Goal: Information Seeking & Learning: Learn about a topic

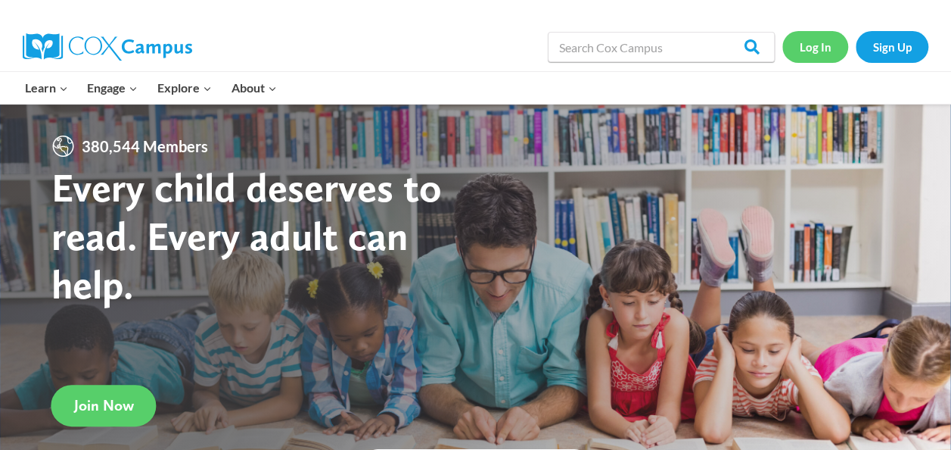
click at [797, 40] on link "Log In" at bounding box center [816, 46] width 66 height 31
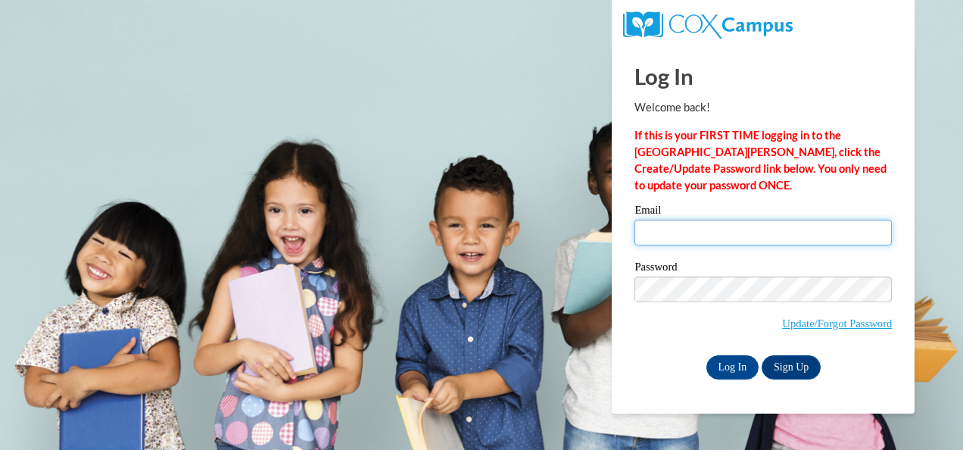
click at [690, 230] on input "Email" at bounding box center [762, 232] width 257 height 26
type input "[EMAIL_ADDRESS][DOMAIN_NAME]"
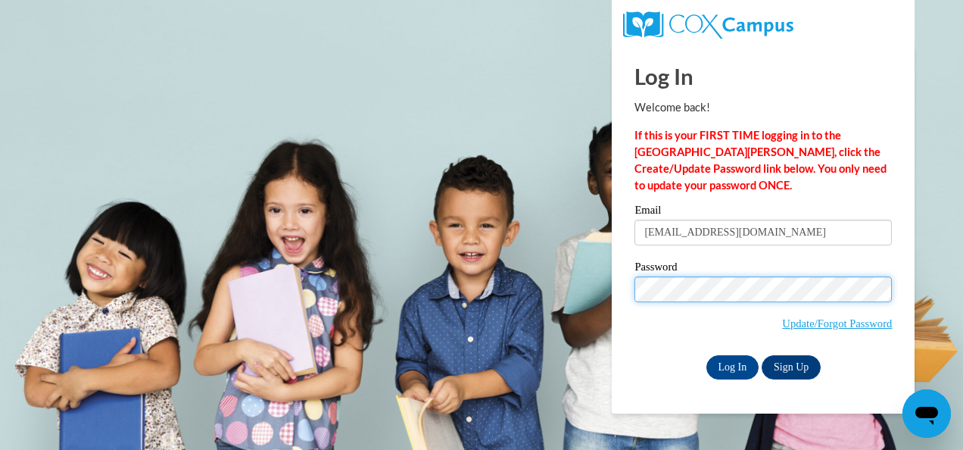
click at [706, 355] on input "Log In" at bounding box center [732, 367] width 53 height 24
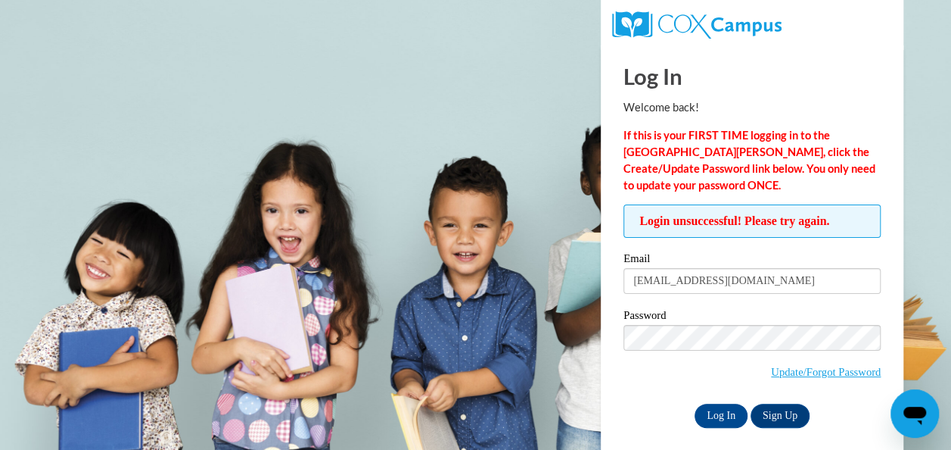
click at [695, 403] on input "Log In" at bounding box center [721, 415] width 53 height 24
click at [729, 409] on input "Log In" at bounding box center [721, 415] width 53 height 24
click at [768, 285] on input "hopekeough@icloud.com" at bounding box center [752, 281] width 257 height 26
click at [767, 260] on label "Email" at bounding box center [752, 260] width 257 height 15
click at [767, 268] on input "hopekeough@icloud.com" at bounding box center [752, 281] width 257 height 26
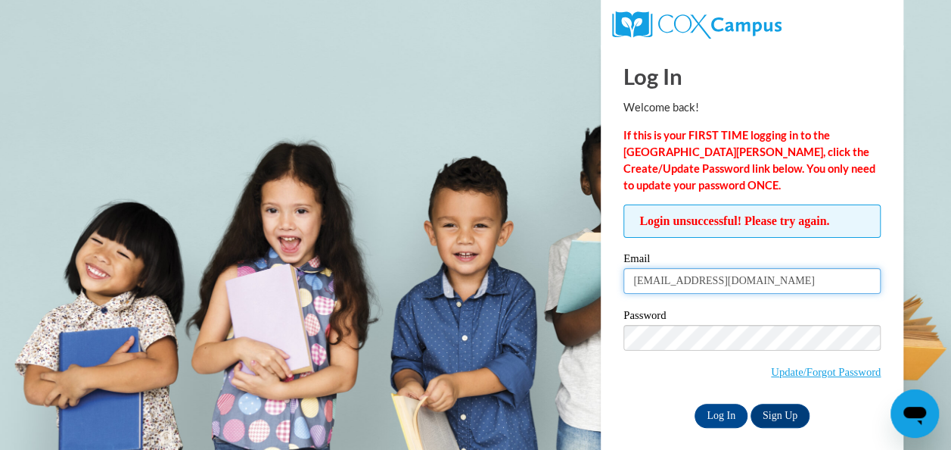
click at [731, 276] on input "hopekeough@icloud.com" at bounding box center [752, 281] width 257 height 26
type input "hkeough@childsaving.org"
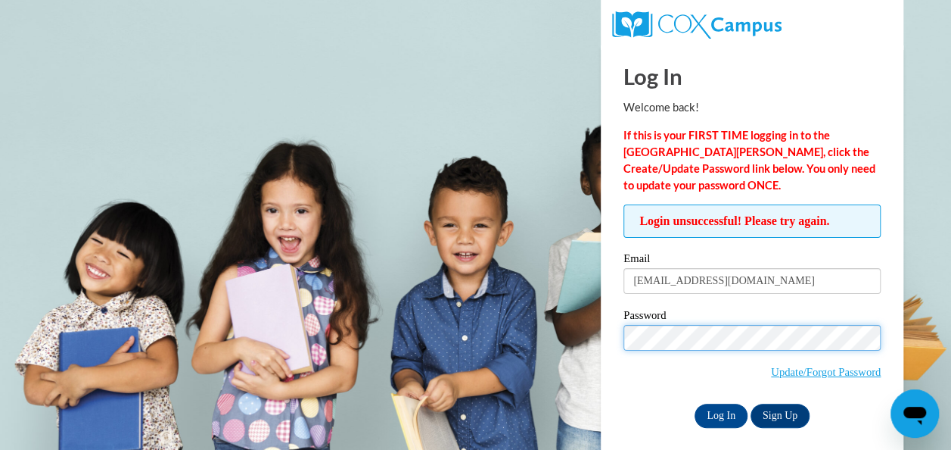
click at [695, 403] on input "Log In" at bounding box center [721, 415] width 53 height 24
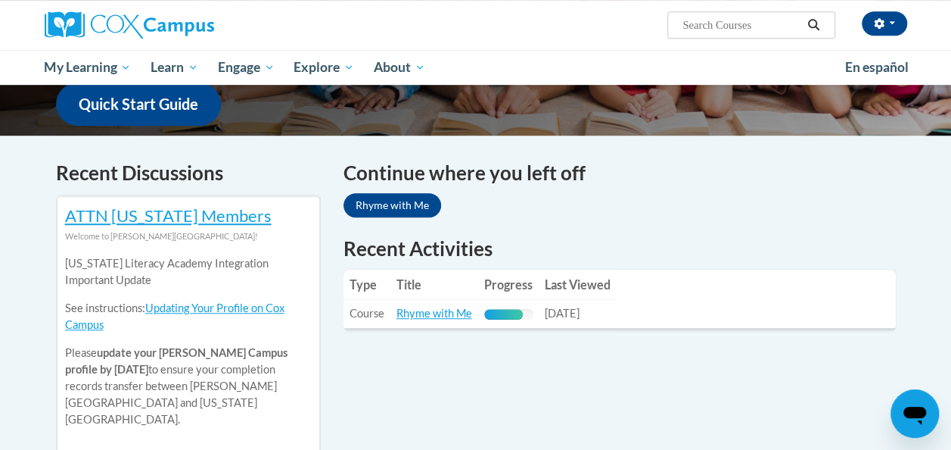
scroll to position [411, 0]
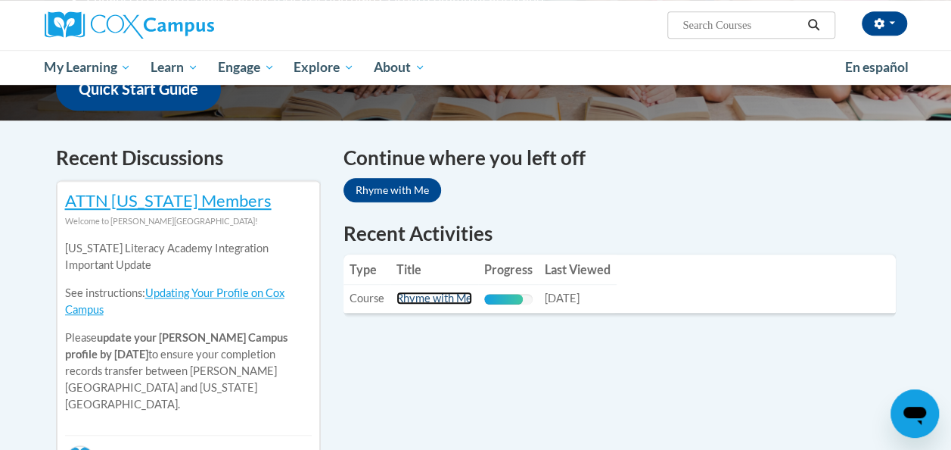
click at [462, 298] on link "Rhyme with Me" at bounding box center [435, 297] width 76 height 13
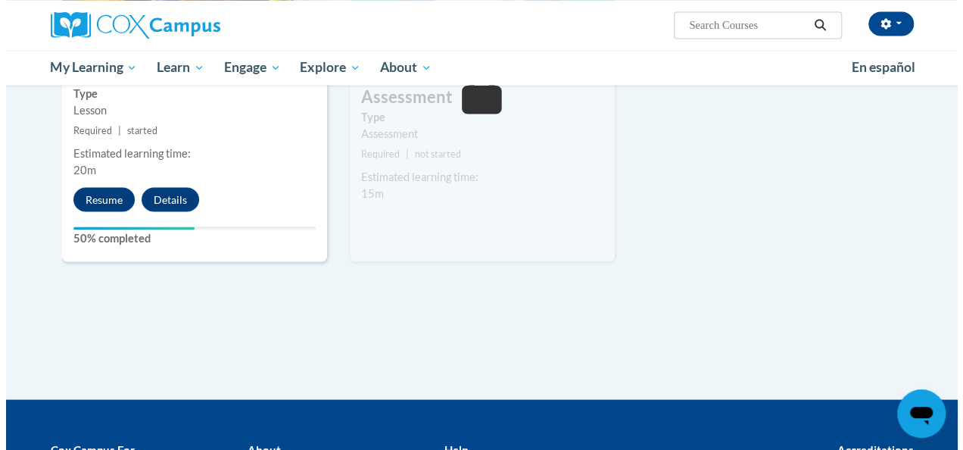
scroll to position [1342, 0]
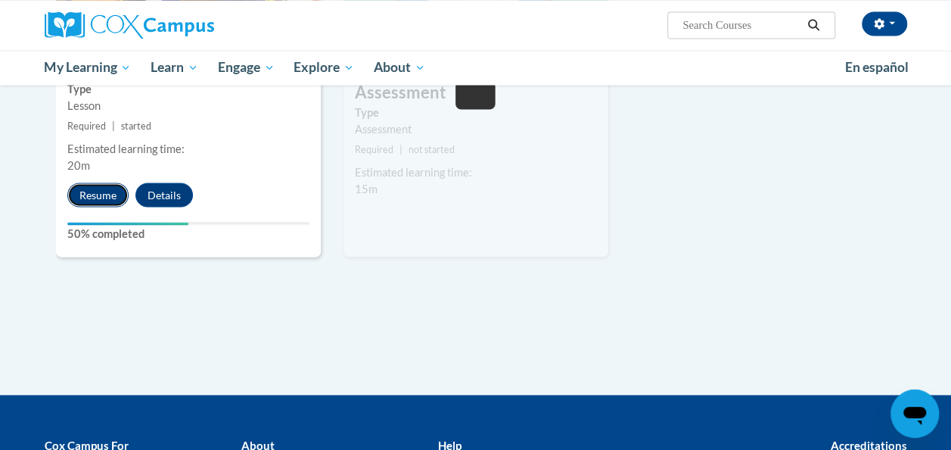
click at [85, 203] on button "Resume" at bounding box center [97, 194] width 61 height 24
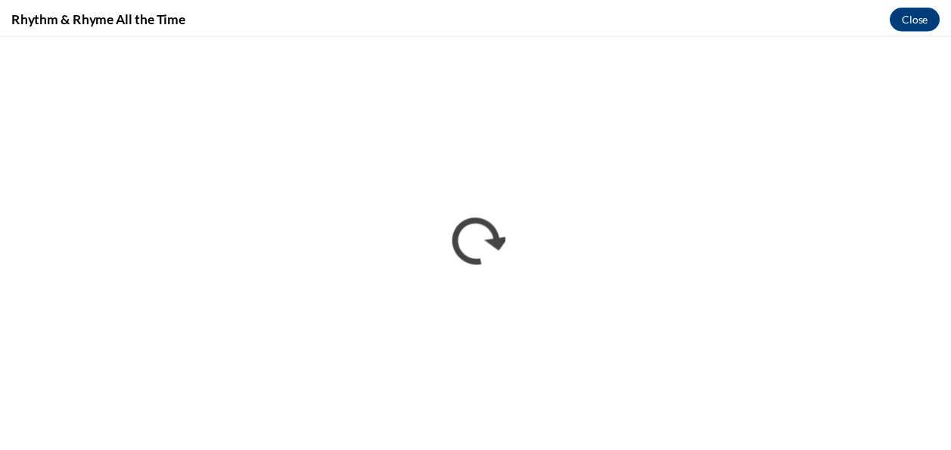
scroll to position [0, 0]
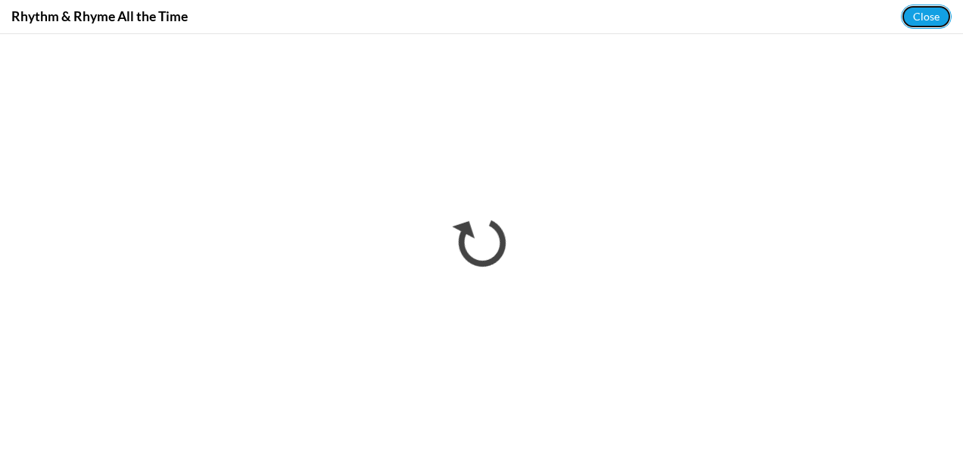
drag, startPoint x: 923, startPoint y: 7, endPoint x: 900, endPoint y: 21, distance: 27.5
click at [900, 21] on div "Rhythm & Rhyme All the Time Close" at bounding box center [481, 17] width 963 height 34
click at [931, 21] on button "Close" at bounding box center [926, 17] width 51 height 24
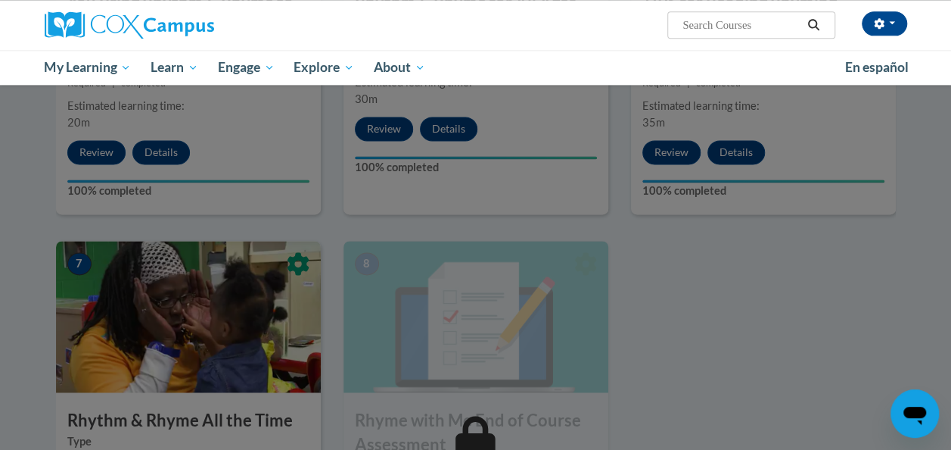
scroll to position [981, 0]
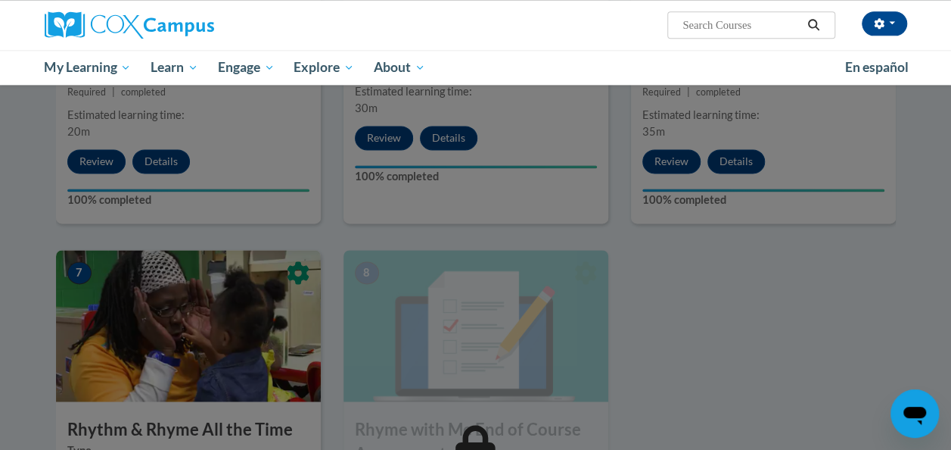
click at [704, 292] on div at bounding box center [475, 225] width 951 height 450
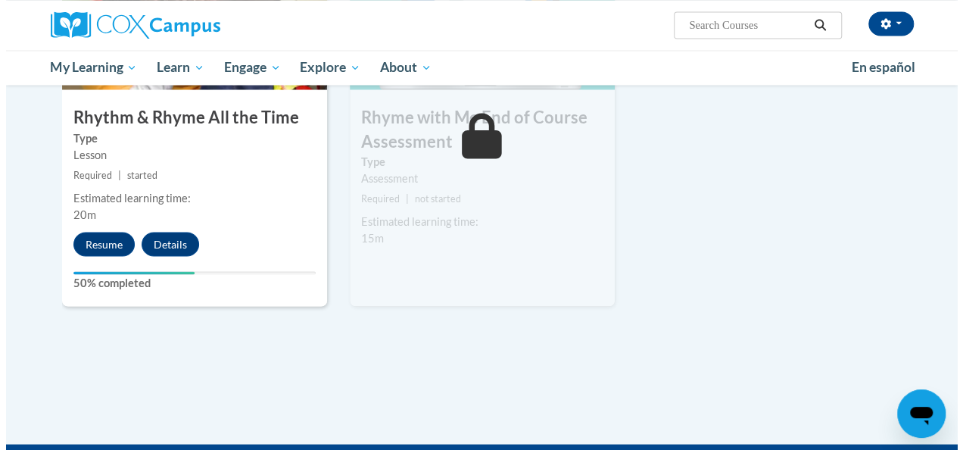
scroll to position [1294, 0]
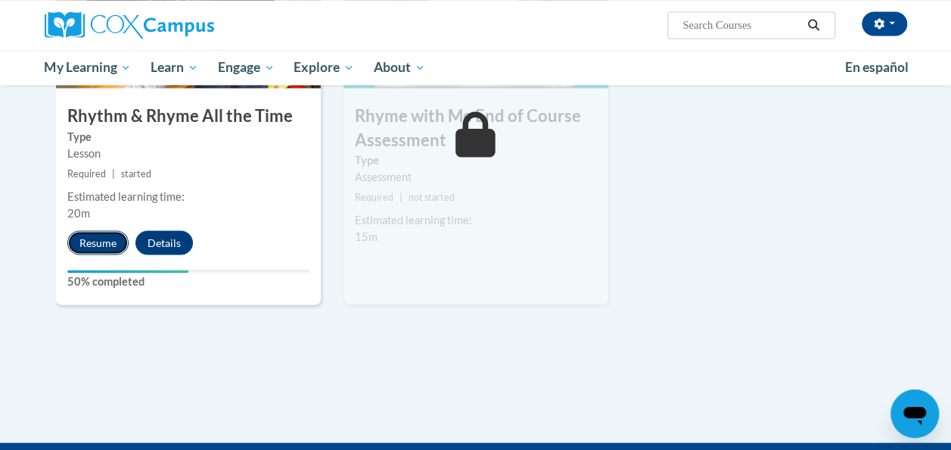
click at [89, 232] on button "Resume" at bounding box center [97, 242] width 61 height 24
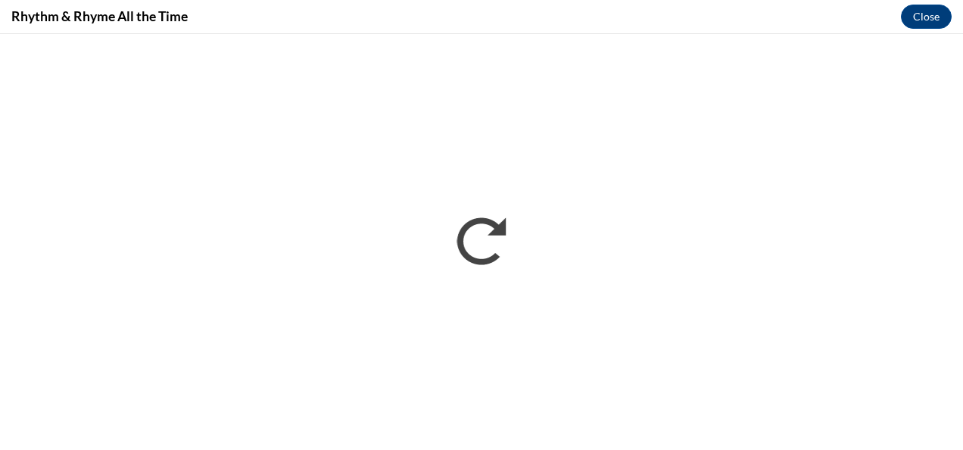
scroll to position [0, 0]
drag, startPoint x: 177, startPoint y: 26, endPoint x: 323, endPoint y: 20, distance: 146.2
click at [323, 20] on div "Rhythm & Rhyme All the Time Close" at bounding box center [481, 17] width 963 height 34
click at [932, 8] on button "Close" at bounding box center [926, 17] width 51 height 24
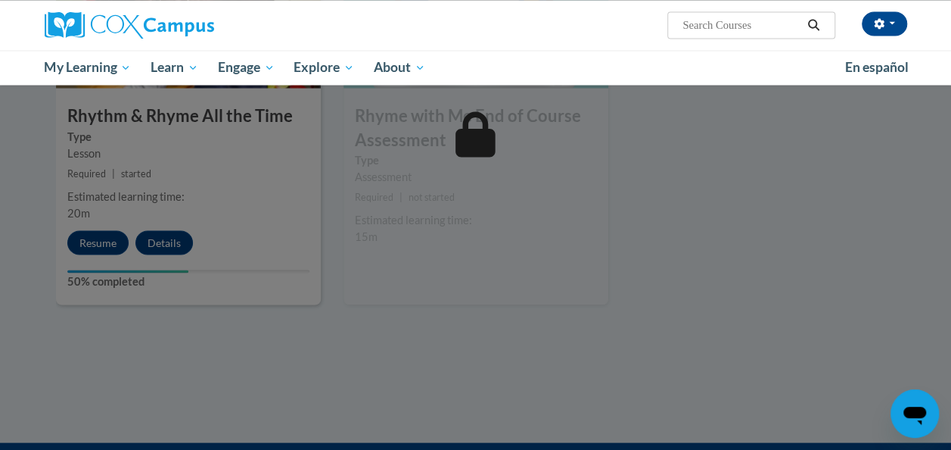
click at [623, 78] on ul "My Learning My Learning My Course Progress Certificates My Action Plans Group D…" at bounding box center [435, 67] width 801 height 35
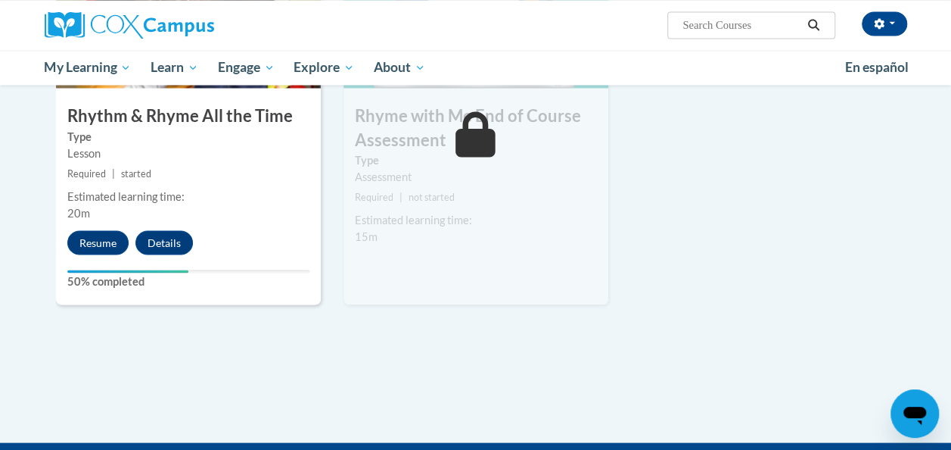
click at [544, 195] on small "Required | not started" at bounding box center [476, 196] width 265 height 17
click at [101, 237] on button "Resume" at bounding box center [97, 242] width 61 height 24
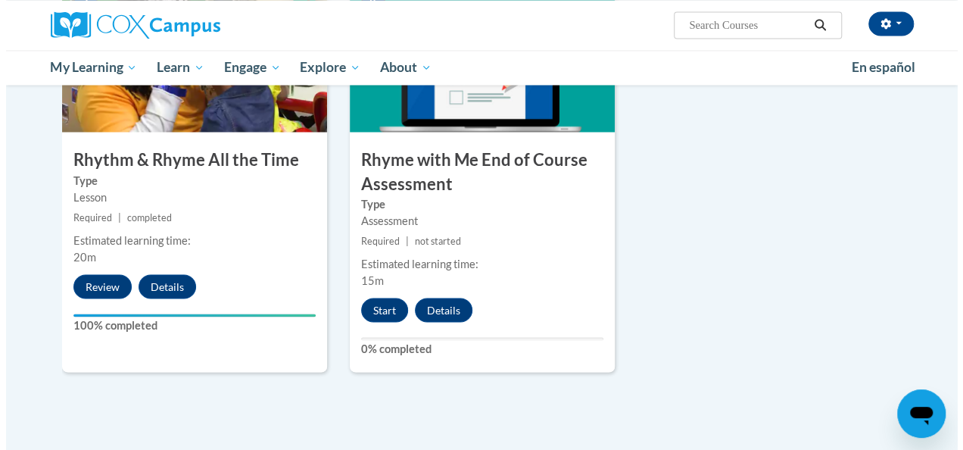
scroll to position [1290, 0]
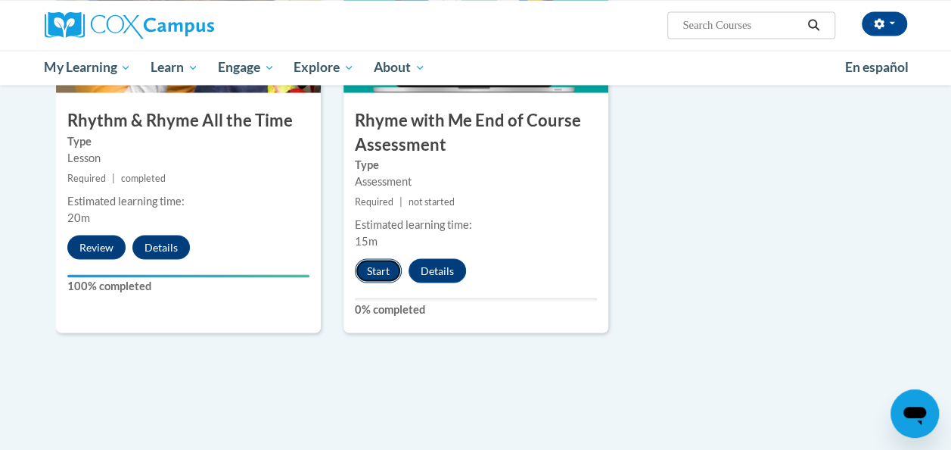
click at [366, 266] on button "Start" at bounding box center [378, 270] width 47 height 24
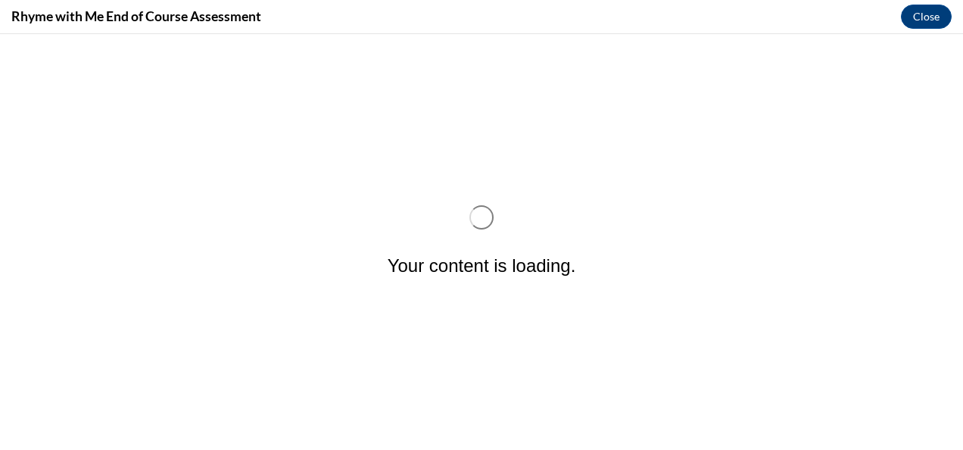
scroll to position [0, 0]
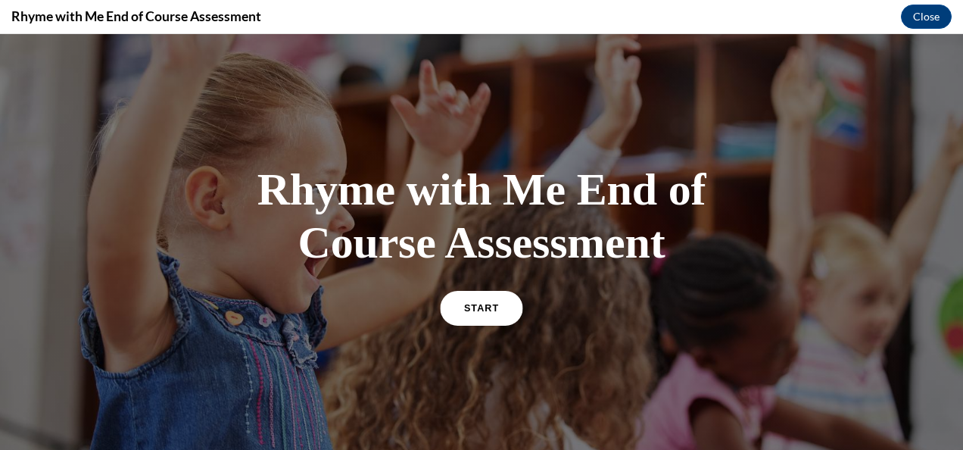
click at [459, 302] on link "START" at bounding box center [481, 307] width 83 height 35
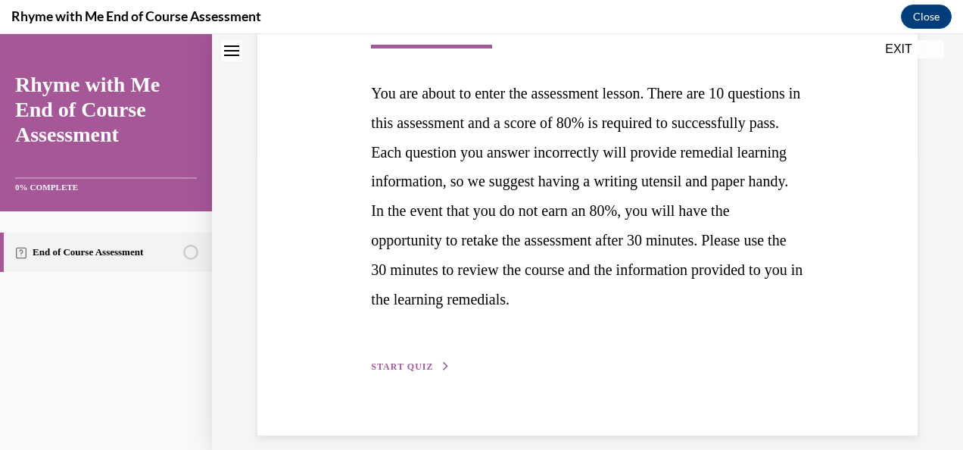
scroll to position [300, 0]
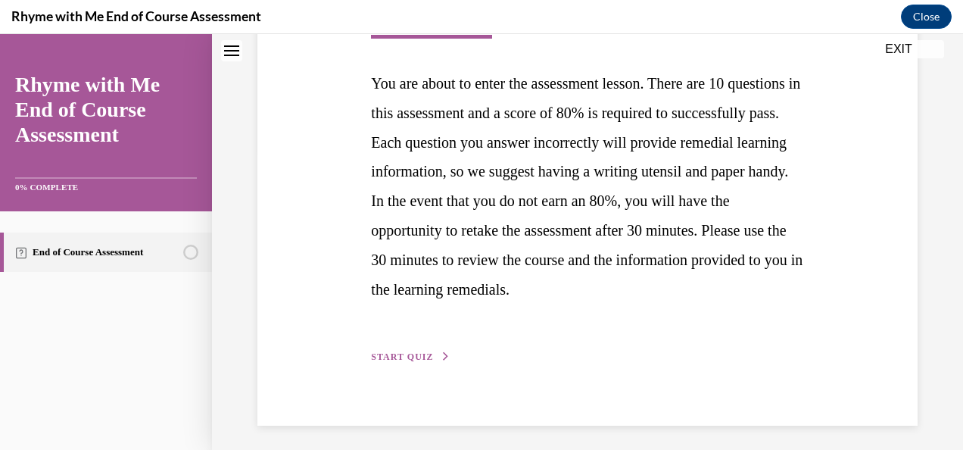
click at [392, 362] on span "START QUIZ" at bounding box center [402, 356] width 62 height 11
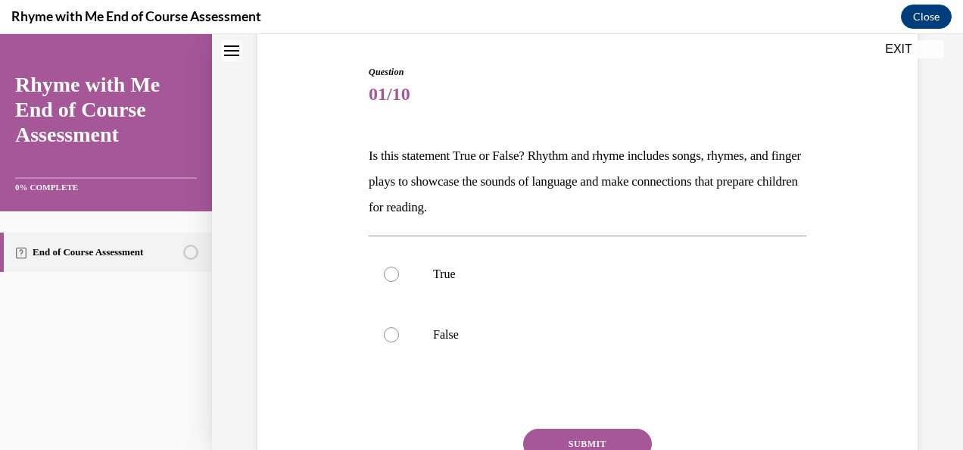
scroll to position [159, 0]
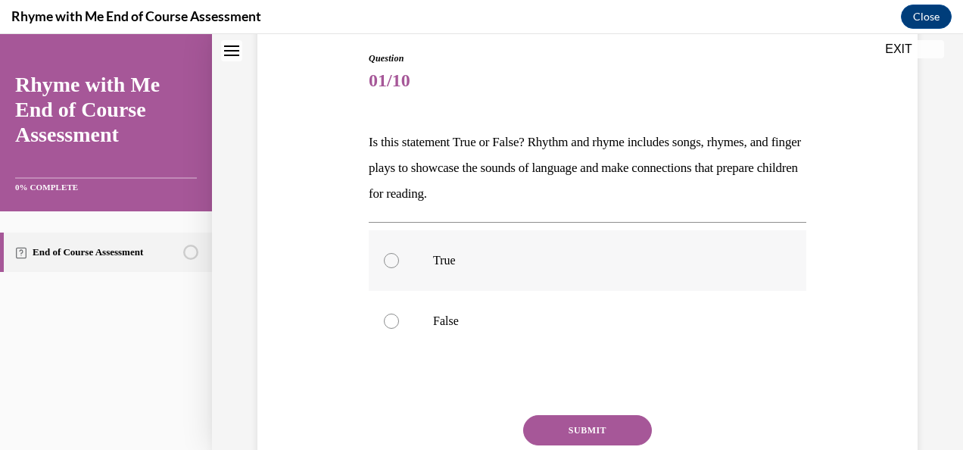
click at [427, 276] on label "True" at bounding box center [587, 260] width 437 height 61
click at [399, 268] on input "True" at bounding box center [391, 260] width 15 height 15
radio input "true"
click at [584, 429] on button "SUBMIT" at bounding box center [587, 430] width 129 height 30
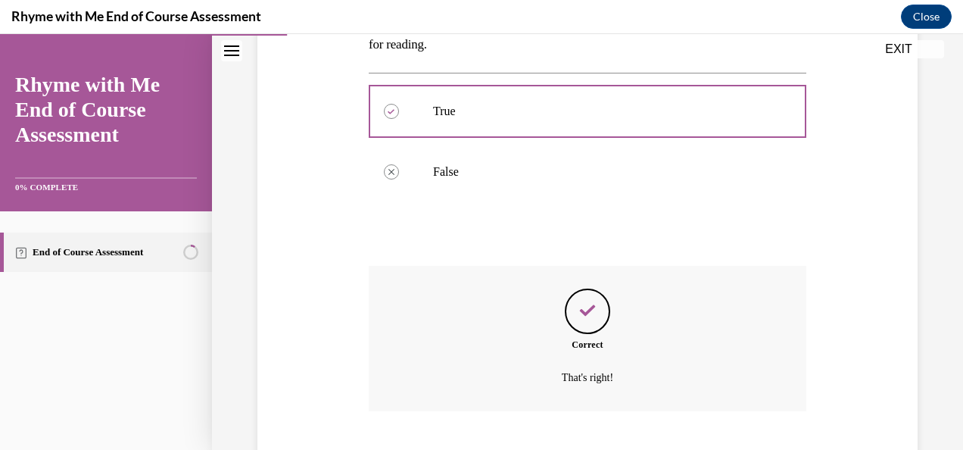
scroll to position [400, 0]
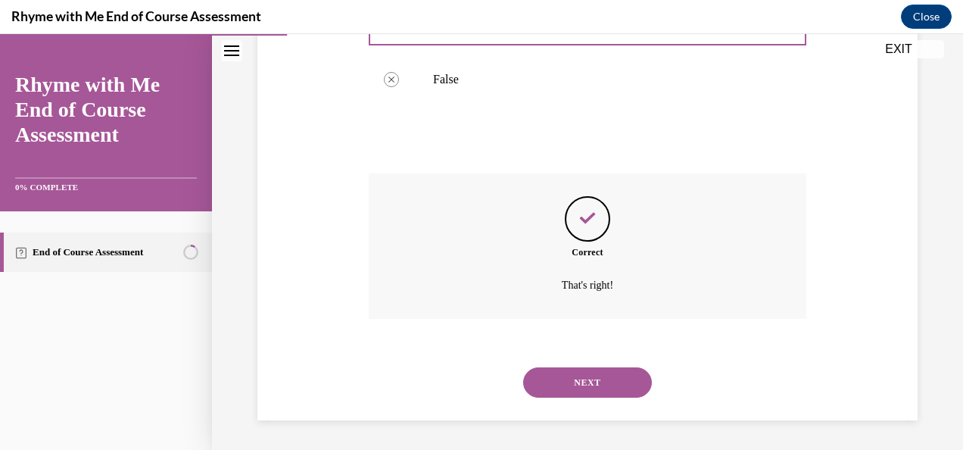
click at [556, 389] on button "NEXT" at bounding box center [587, 382] width 129 height 30
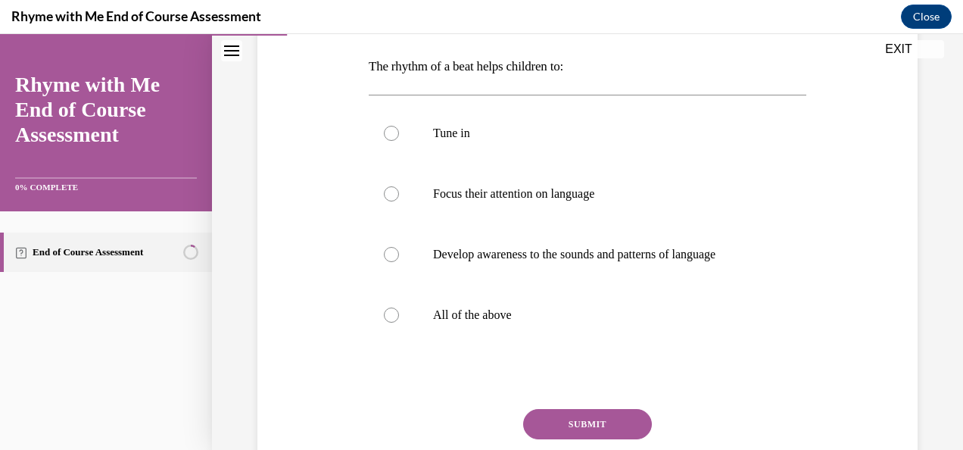
scroll to position [244, 0]
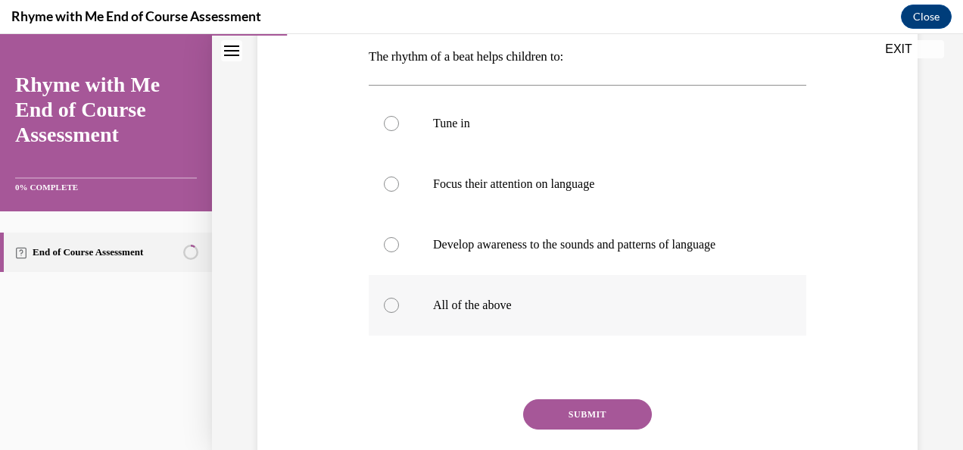
click at [528, 286] on label "All of the above" at bounding box center [587, 305] width 437 height 61
click at [399, 297] on input "All of the above" at bounding box center [391, 304] width 15 height 15
radio input "true"
click at [578, 410] on button "SUBMIT" at bounding box center [587, 414] width 129 height 30
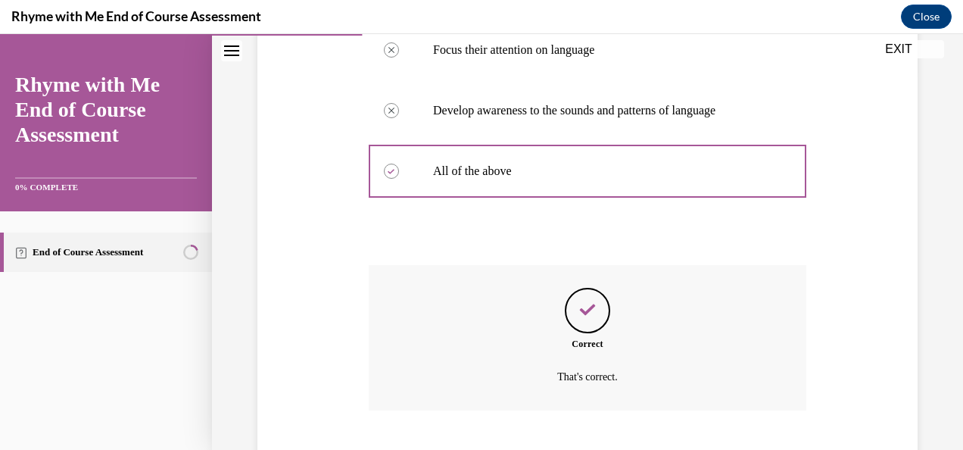
scroll to position [470, 0]
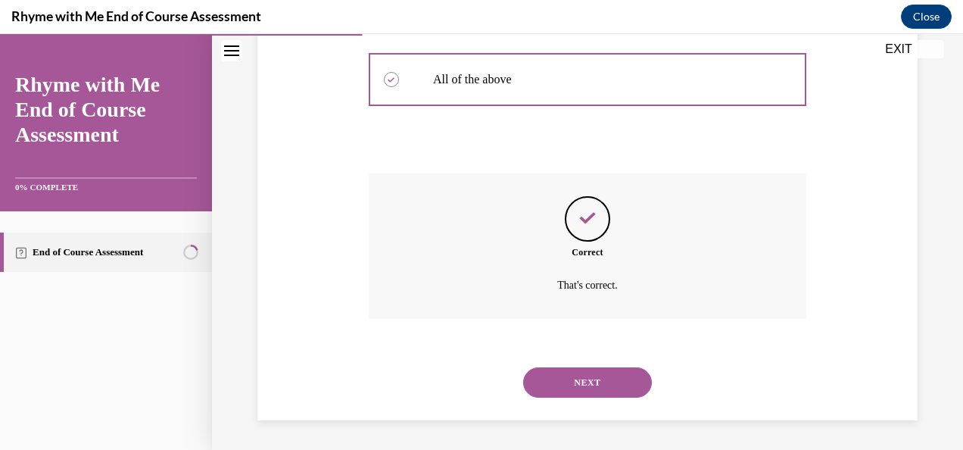
click at [548, 383] on button "NEXT" at bounding box center [587, 382] width 129 height 30
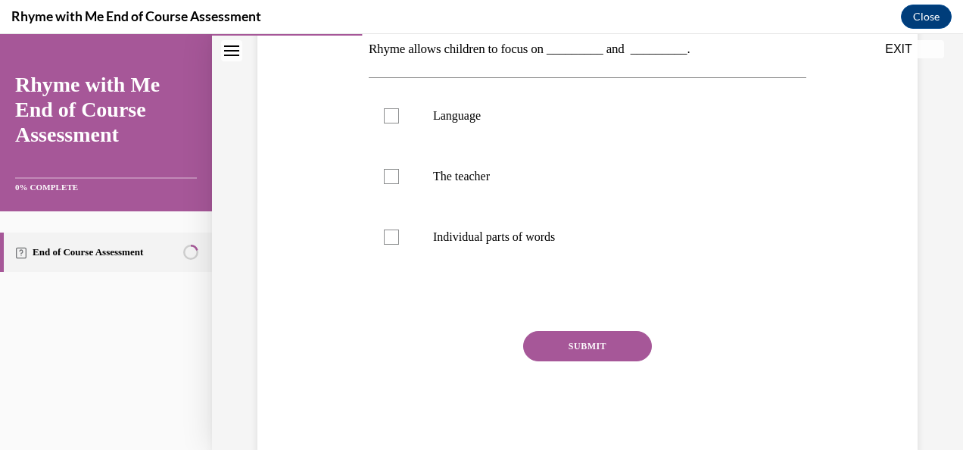
scroll to position [253, 0]
click at [456, 139] on label "Language" at bounding box center [587, 115] width 437 height 61
click at [399, 123] on input "Language" at bounding box center [391, 114] width 15 height 15
checkbox input "true"
click at [439, 223] on label "Individual parts of words" at bounding box center [587, 236] width 437 height 61
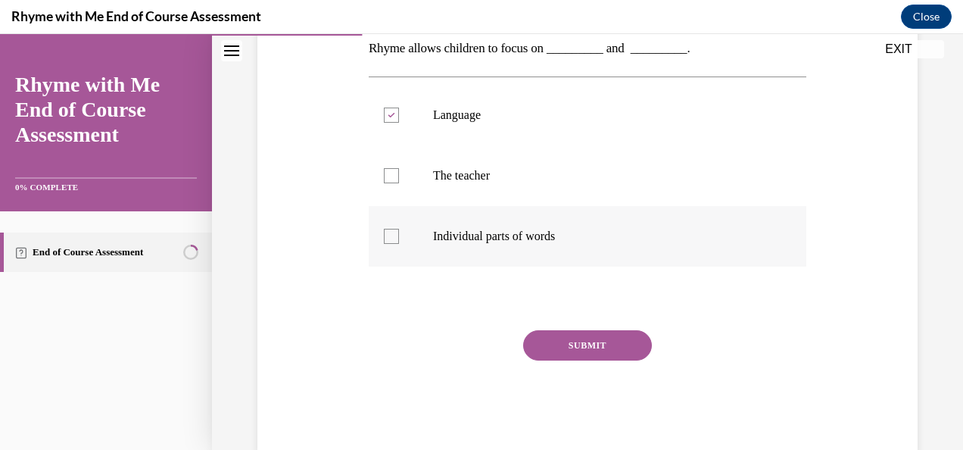
click at [399, 229] on input "Individual parts of words" at bounding box center [391, 236] width 15 height 15
checkbox input "true"
click at [500, 183] on label "The teacher" at bounding box center [587, 175] width 437 height 61
click at [399, 183] on input "The teacher" at bounding box center [391, 175] width 15 height 15
checkbox input "true"
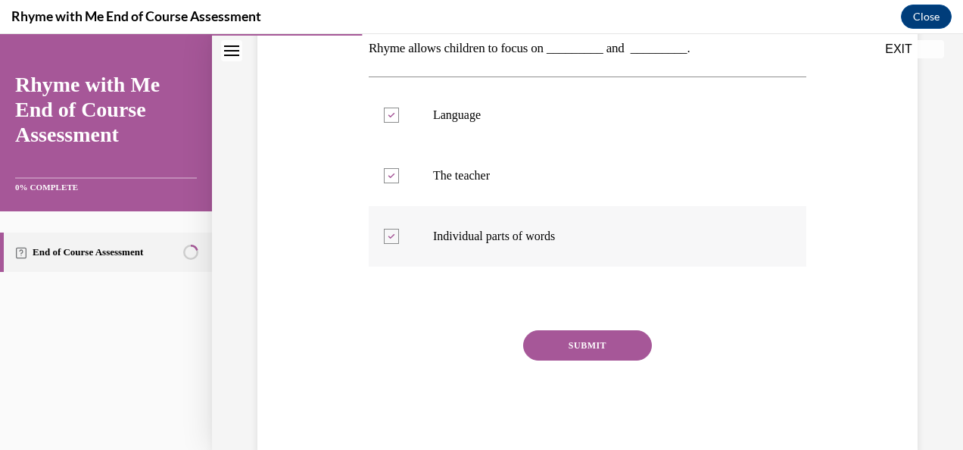
click at [474, 243] on p "Individual parts of words" at bounding box center [600, 236] width 335 height 15
click at [399, 243] on input "Individual parts of words" at bounding box center [391, 236] width 15 height 15
checkbox input "false"
click at [545, 345] on button "SUBMIT" at bounding box center [587, 345] width 129 height 30
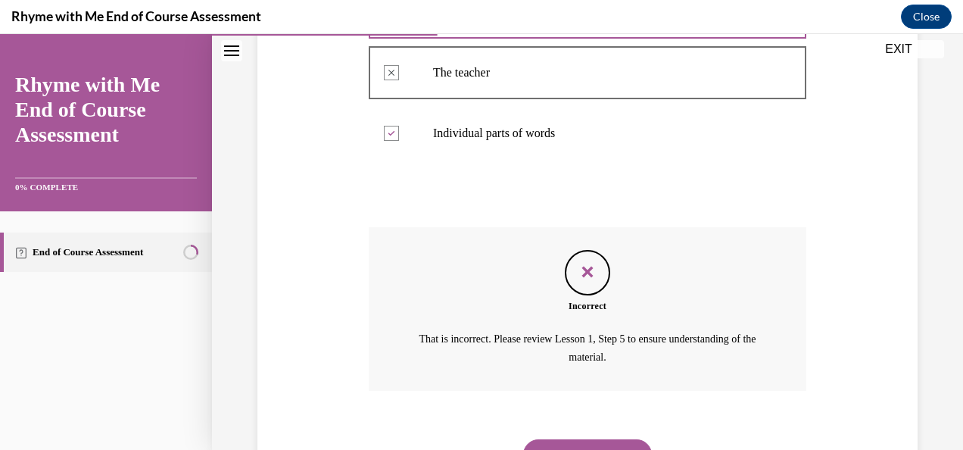
scroll to position [427, 0]
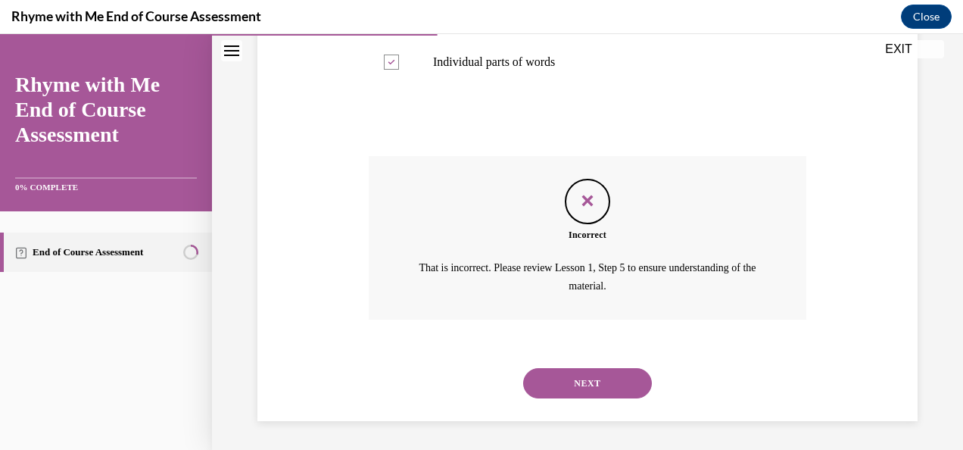
click at [564, 392] on button "NEXT" at bounding box center [587, 383] width 129 height 30
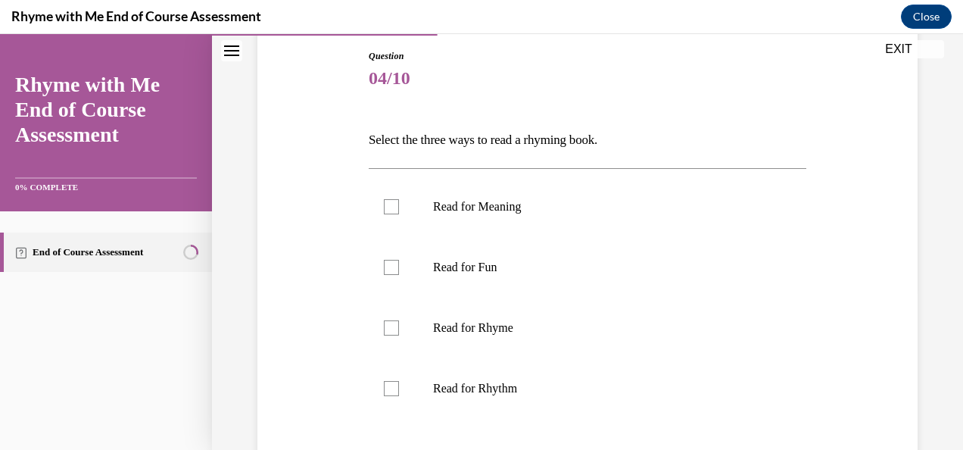
scroll to position [162, 0]
click at [475, 200] on p "Read for Meaning" at bounding box center [600, 205] width 335 height 15
click at [399, 200] on input "Read for Meaning" at bounding box center [391, 205] width 15 height 15
checkbox input "true"
click at [493, 333] on p "Read for Rhyme" at bounding box center [600, 326] width 335 height 15
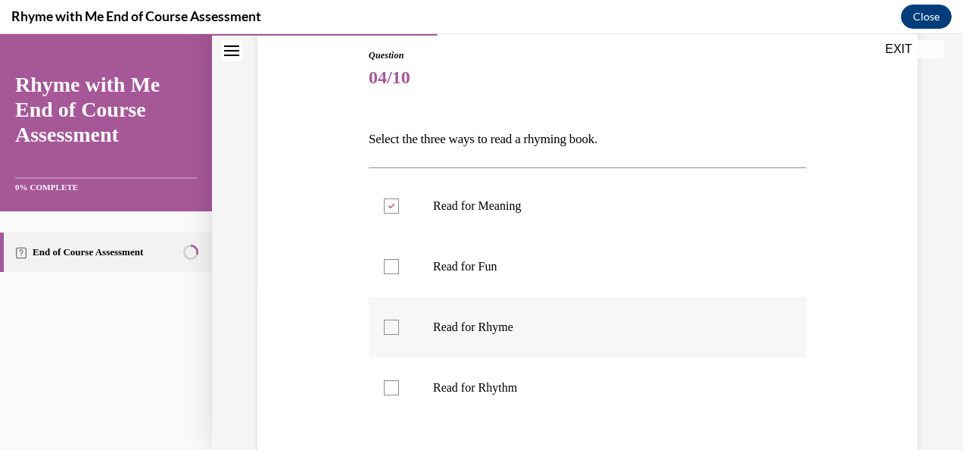
click at [399, 333] on input "Read for Rhyme" at bounding box center [391, 326] width 15 height 15
checkbox input "true"
click at [471, 387] on p "Read for Rhythm" at bounding box center [600, 387] width 335 height 15
click at [399, 387] on input "Read for Rhythm" at bounding box center [391, 387] width 15 height 15
checkbox input "true"
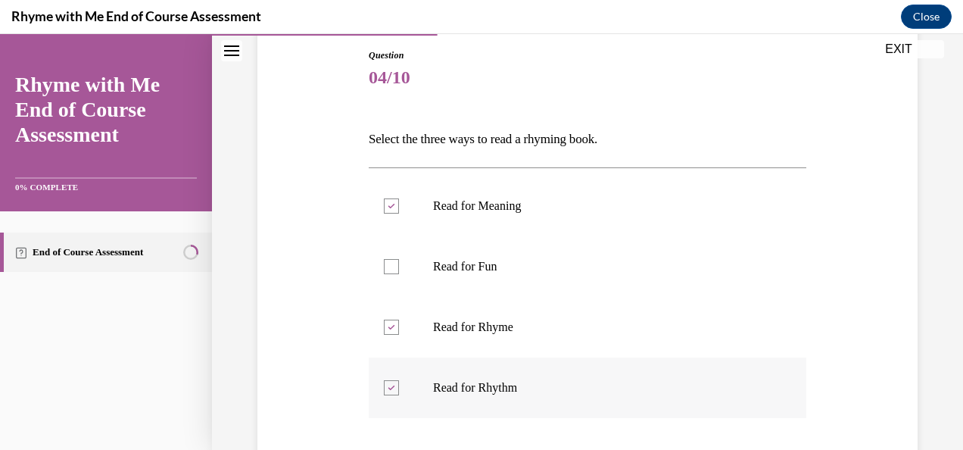
scroll to position [347, 0]
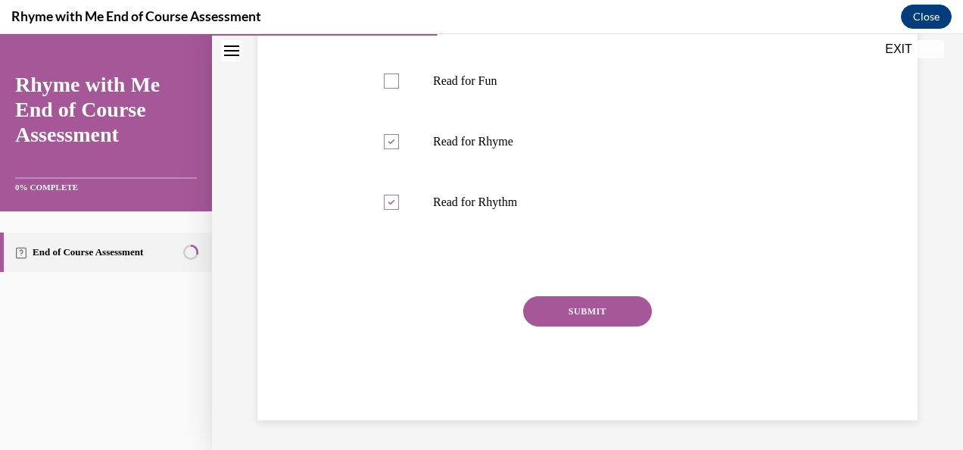
click at [562, 304] on button "SUBMIT" at bounding box center [587, 311] width 129 height 30
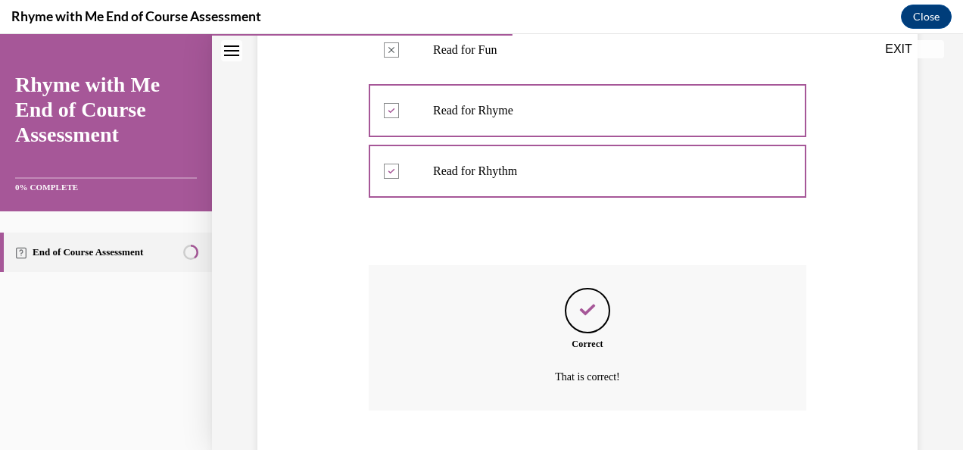
scroll to position [470, 0]
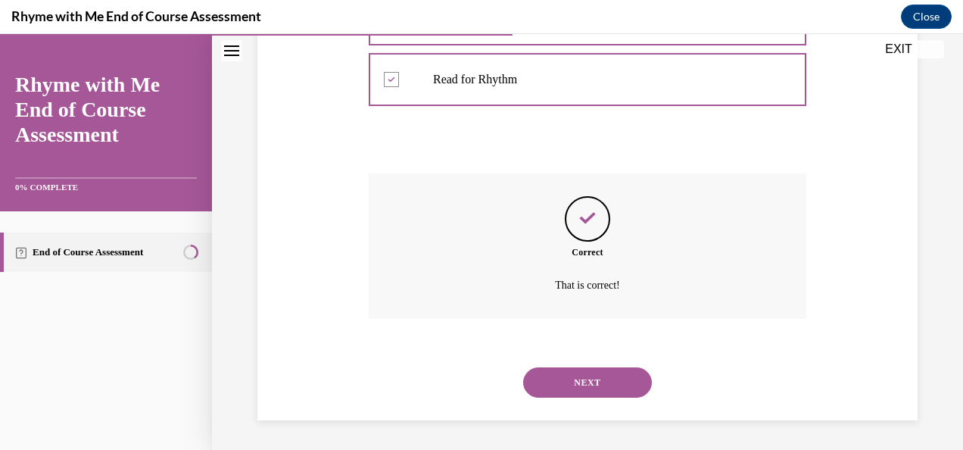
click at [554, 387] on button "NEXT" at bounding box center [587, 382] width 129 height 30
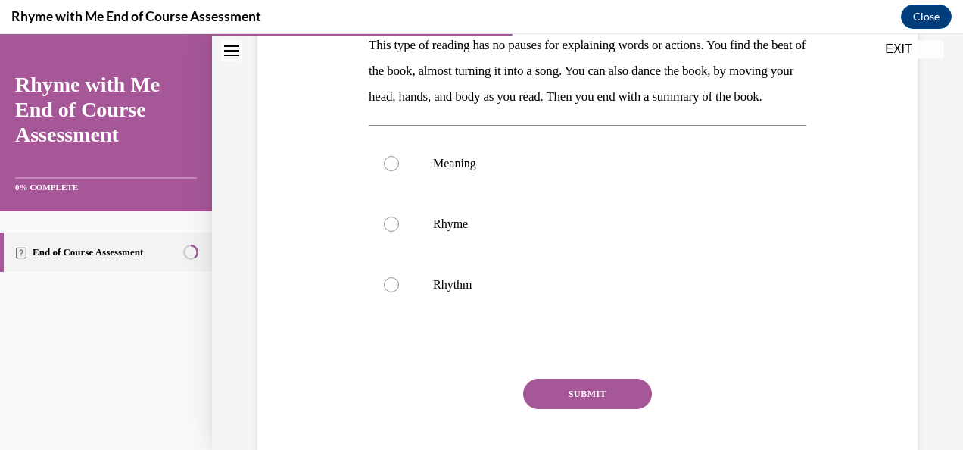
scroll to position [281, 0]
click at [498, 316] on label "Rhythm" at bounding box center [587, 285] width 437 height 61
click at [399, 293] on input "Rhythm" at bounding box center [391, 285] width 15 height 15
radio input "true"
click at [543, 409] on button "SUBMIT" at bounding box center [587, 394] width 129 height 30
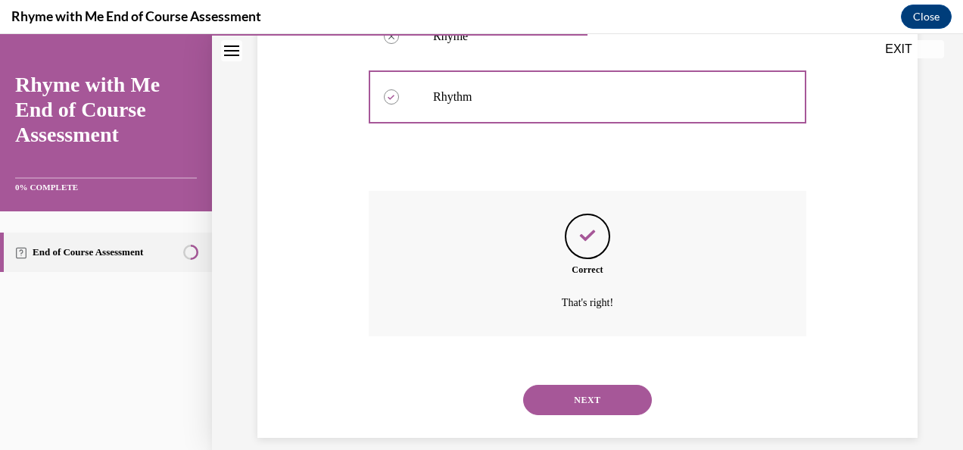
scroll to position [512, 0]
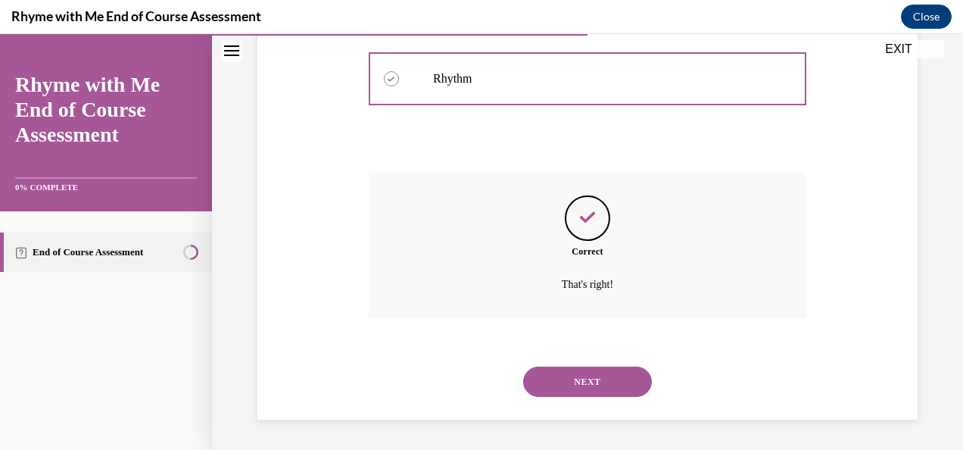
click at [543, 409] on div "NEXT" at bounding box center [587, 381] width 437 height 61
click at [543, 395] on button "NEXT" at bounding box center [587, 381] width 129 height 30
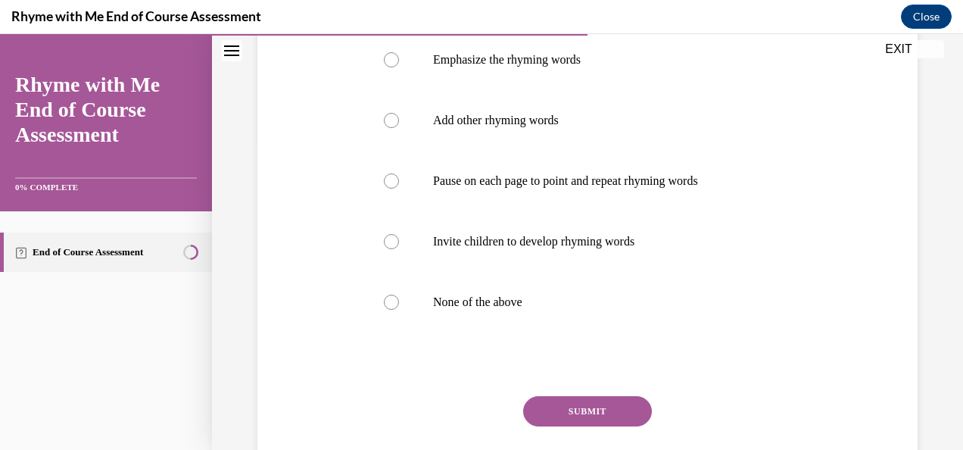
scroll to position [309, 0]
click at [477, 248] on p "Invite children to develop rhyming words" at bounding box center [600, 240] width 335 height 15
click at [399, 248] on input "Invite children to develop rhyming words" at bounding box center [391, 240] width 15 height 15
radio input "true"
click at [557, 422] on button "SUBMIT" at bounding box center [587, 410] width 129 height 30
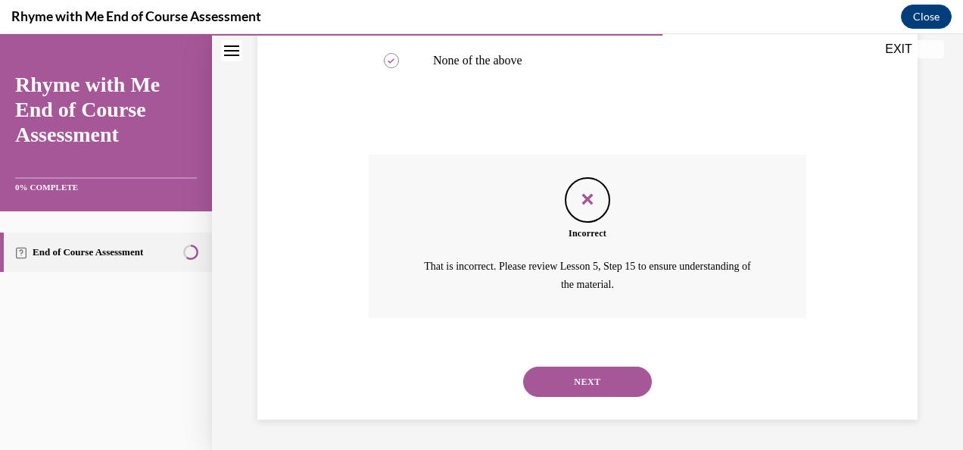
scroll to position [574, 0]
click at [566, 381] on button "NEXT" at bounding box center [587, 381] width 129 height 30
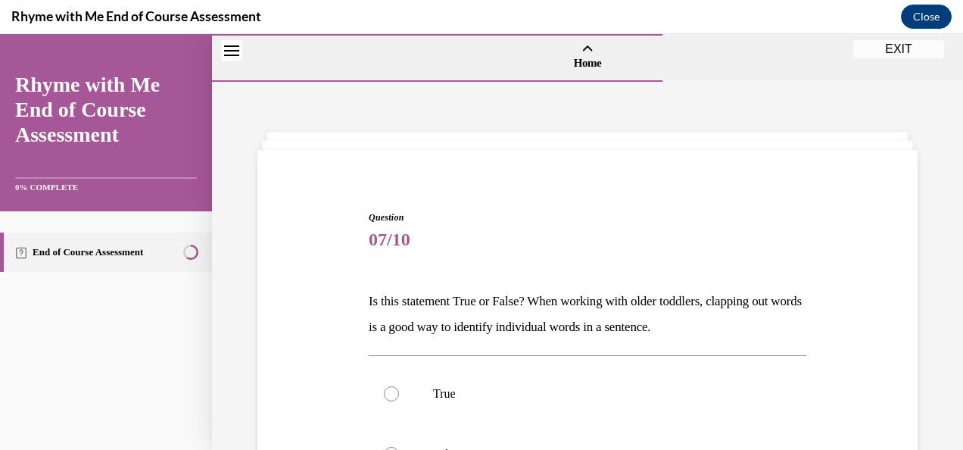
scroll to position [142, 0]
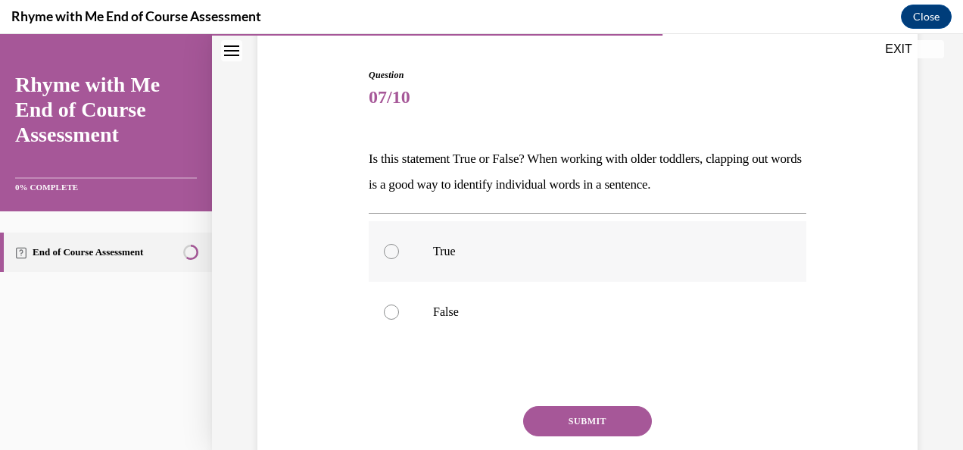
click at [460, 260] on label "True" at bounding box center [587, 251] width 437 height 61
click at [399, 259] on input "True" at bounding box center [391, 251] width 15 height 15
radio input "true"
click at [568, 428] on button "SUBMIT" at bounding box center [587, 421] width 129 height 30
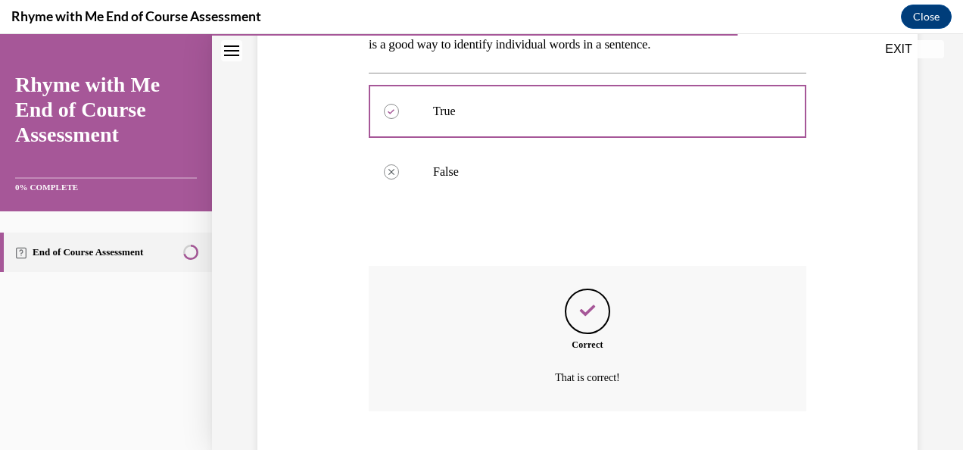
scroll to position [375, 0]
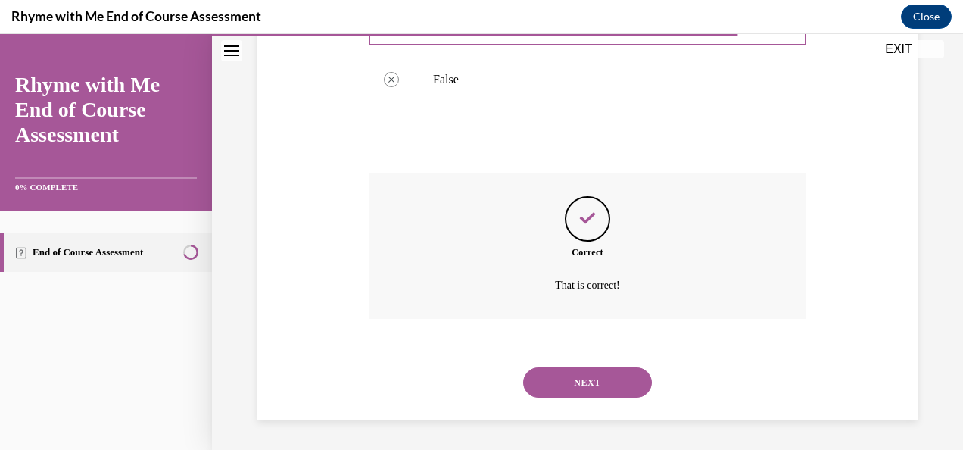
click at [543, 370] on button "NEXT" at bounding box center [587, 382] width 129 height 30
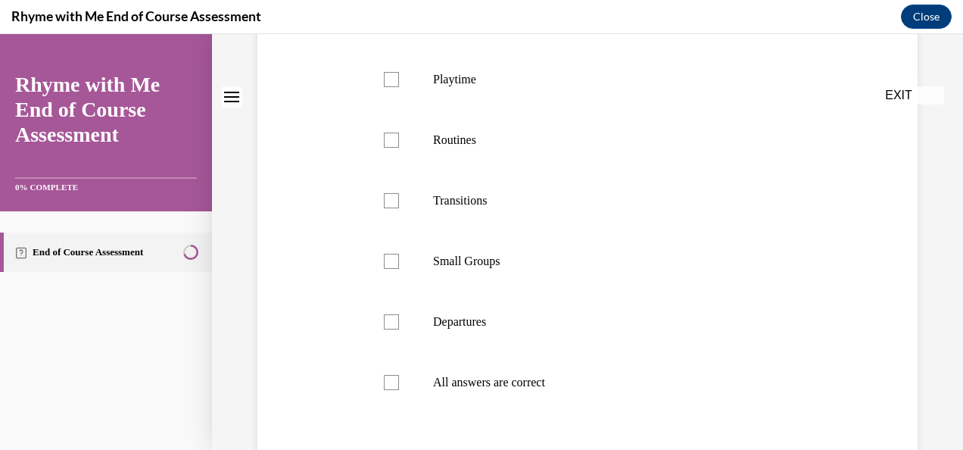
scroll to position [0, 0]
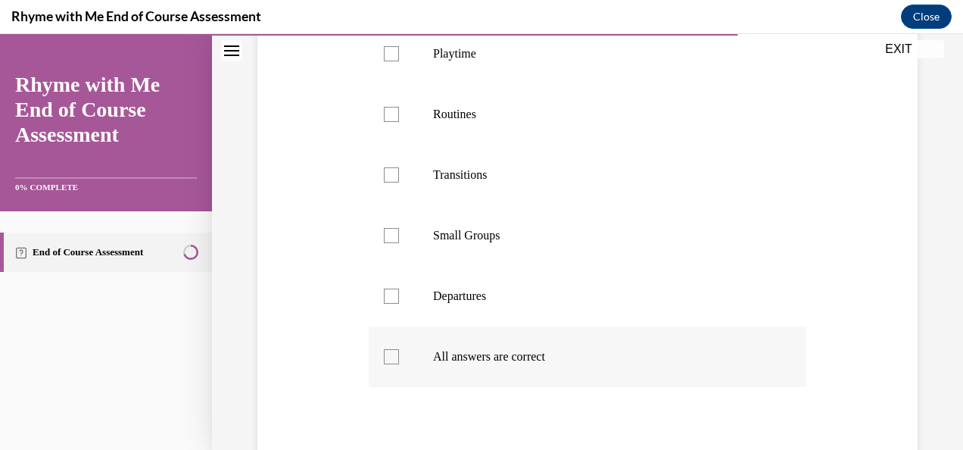
click at [471, 358] on p "All answers are correct" at bounding box center [600, 356] width 335 height 15
click at [399, 358] on input "All answers are correct" at bounding box center [391, 356] width 15 height 15
checkbox input "true"
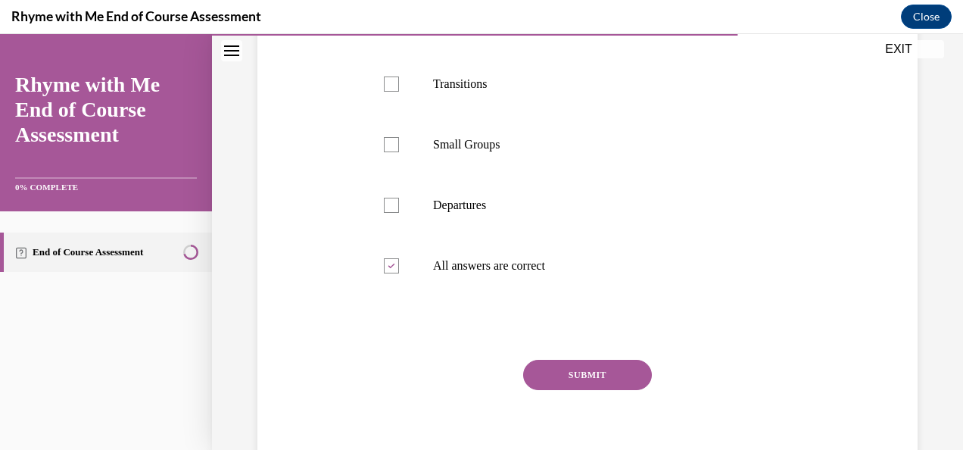
click at [534, 365] on button "SUBMIT" at bounding box center [587, 375] width 129 height 30
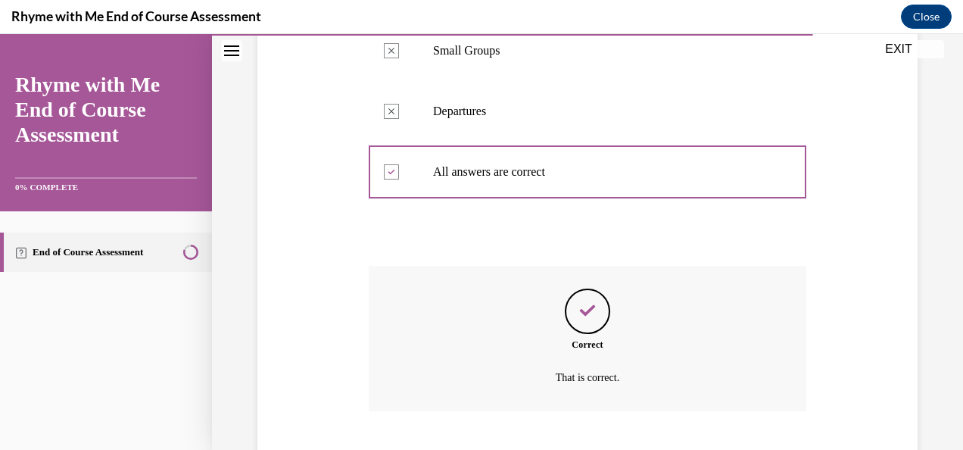
scroll to position [677, 0]
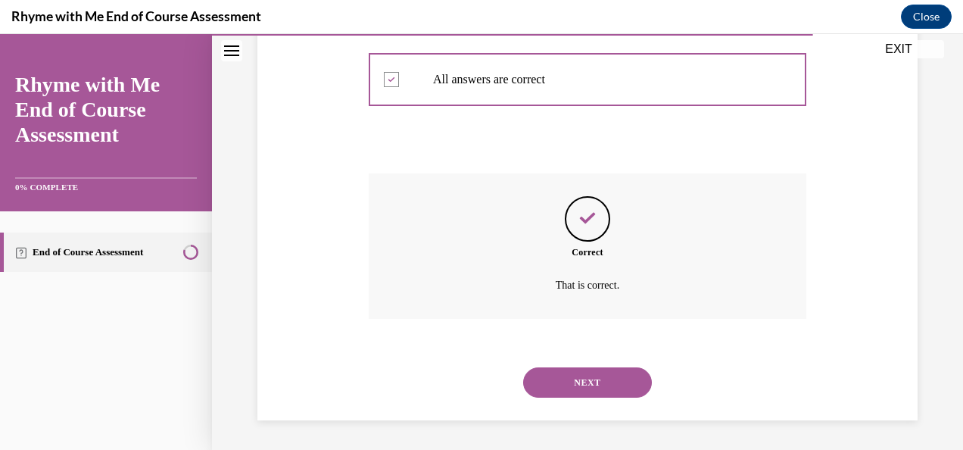
click at [537, 384] on button "NEXT" at bounding box center [587, 382] width 129 height 30
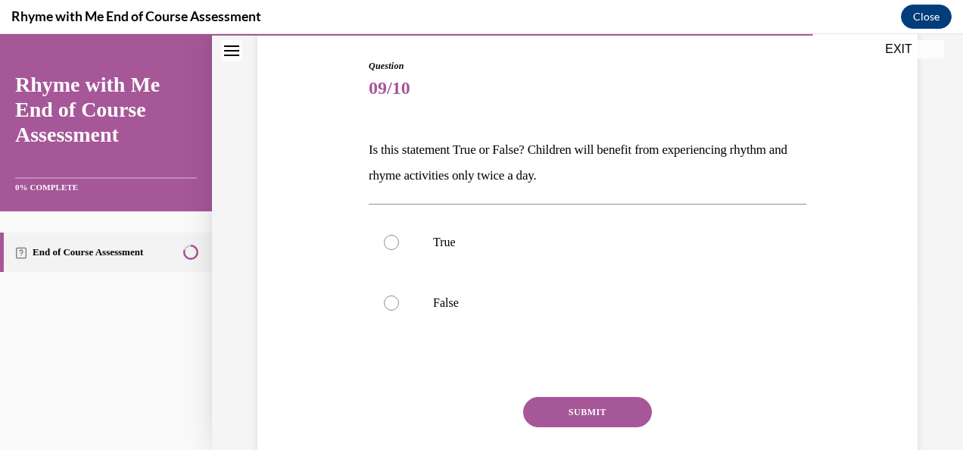
scroll to position [170, 0]
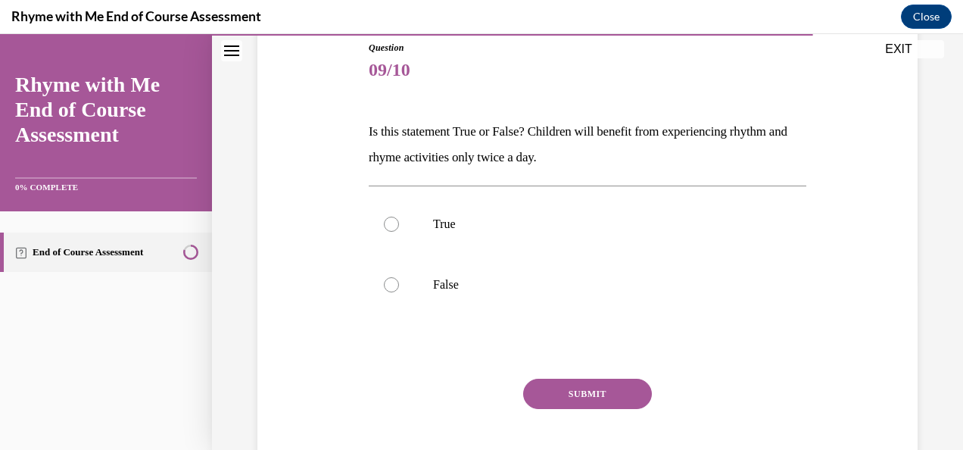
click at [528, 206] on label "True" at bounding box center [587, 224] width 437 height 61
click at [399, 216] on input "True" at bounding box center [391, 223] width 15 height 15
radio input "true"
click at [524, 283] on p "False" at bounding box center [600, 284] width 335 height 15
click at [399, 283] on input "False" at bounding box center [391, 284] width 15 height 15
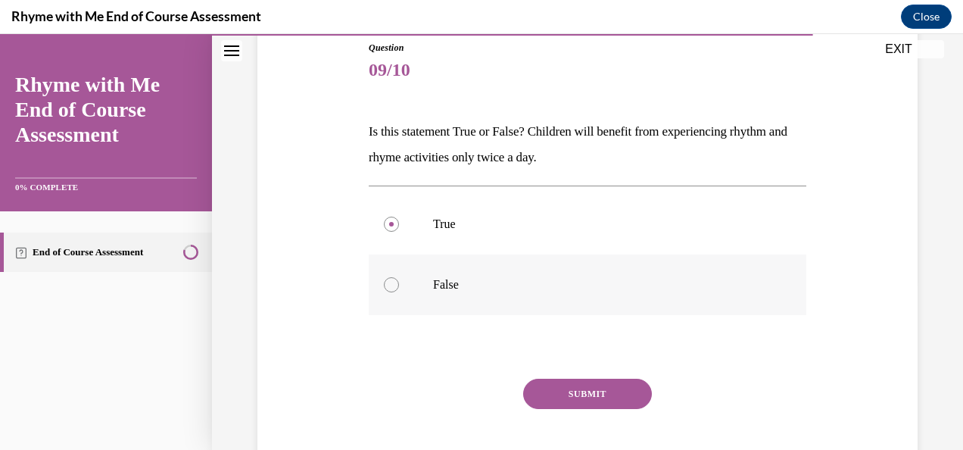
radio input "true"
click at [577, 395] on button "SUBMIT" at bounding box center [587, 393] width 129 height 30
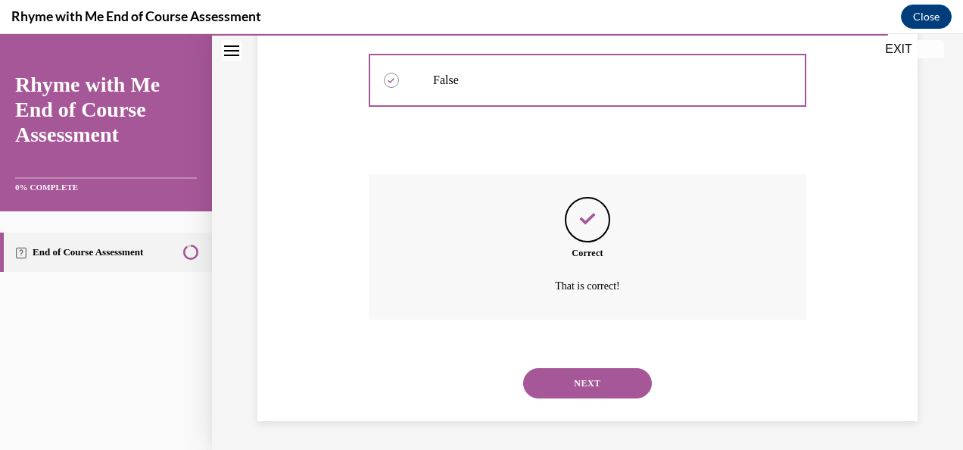
scroll to position [375, 0]
click at [568, 382] on button "NEXT" at bounding box center [587, 382] width 129 height 30
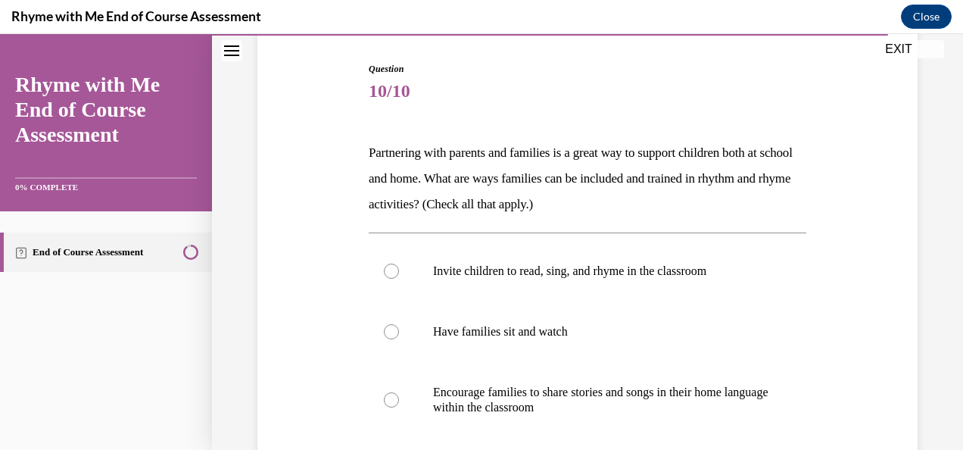
scroll to position [154, 0]
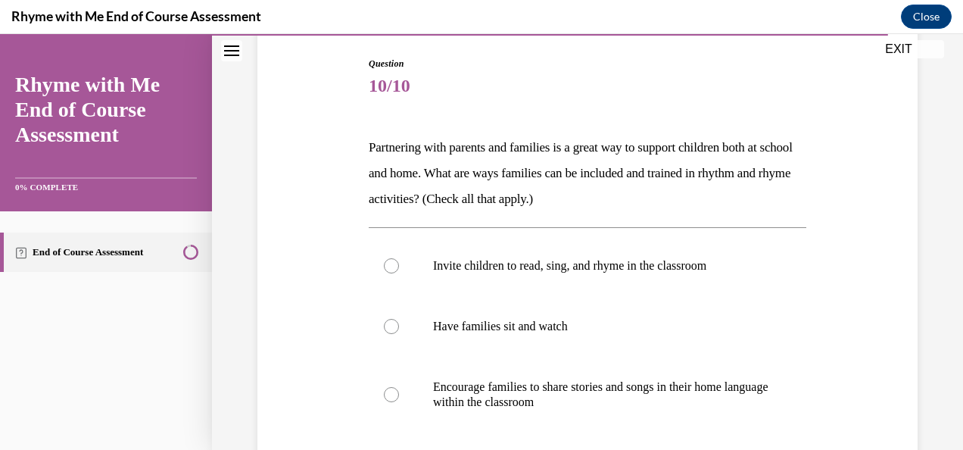
click at [556, 12] on div "Rhyme with Me End of Course Assessment Close" at bounding box center [481, 17] width 963 height 34
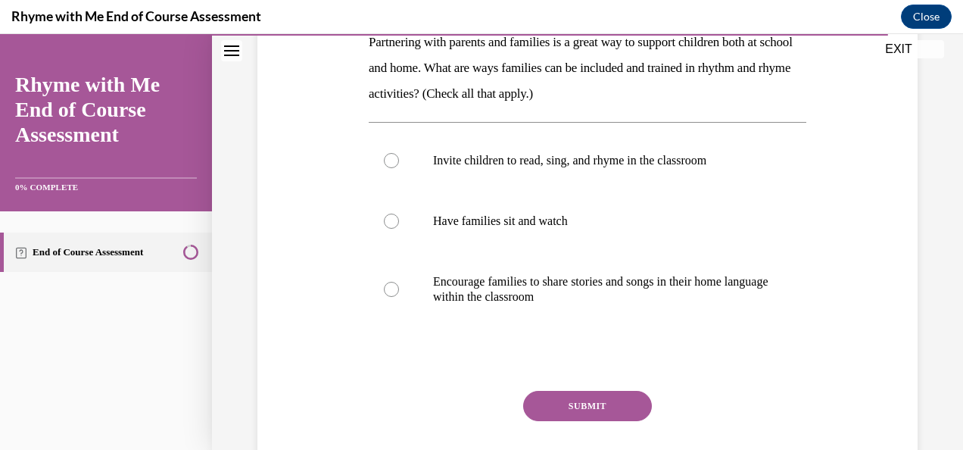
scroll to position [263, 0]
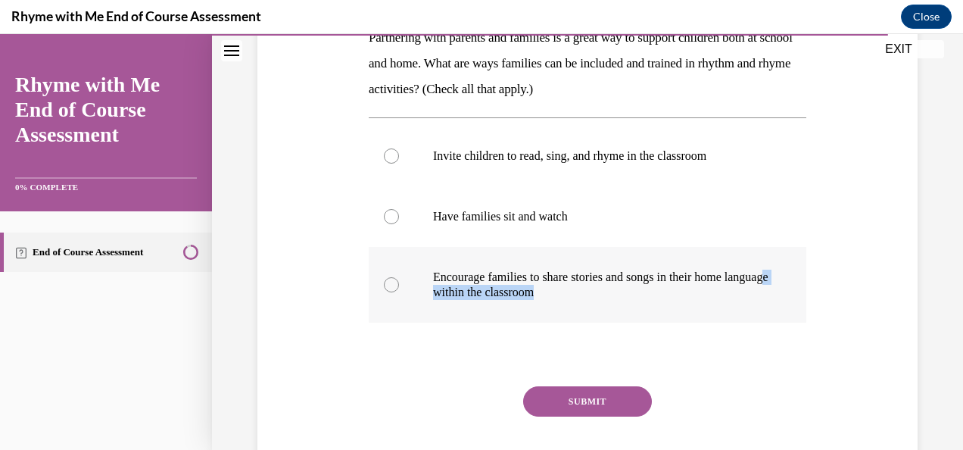
drag, startPoint x: 436, startPoint y: 341, endPoint x: 471, endPoint y: 286, distance: 65.3
click at [471, 286] on div "Question 10/10 Partnering with parents and families is a great way to support c…" at bounding box center [587, 228] width 437 height 563
click at [353, 207] on div "Question 10/10 Partnering with parents and families is a great way to support c…" at bounding box center [588, 206] width 668 height 609
click at [501, 294] on p "Encourage families to share stories and songs in their home language within the…" at bounding box center [600, 284] width 335 height 30
click at [399, 292] on input "Encourage families to share stories and songs in their home language within the…" at bounding box center [391, 284] width 15 height 15
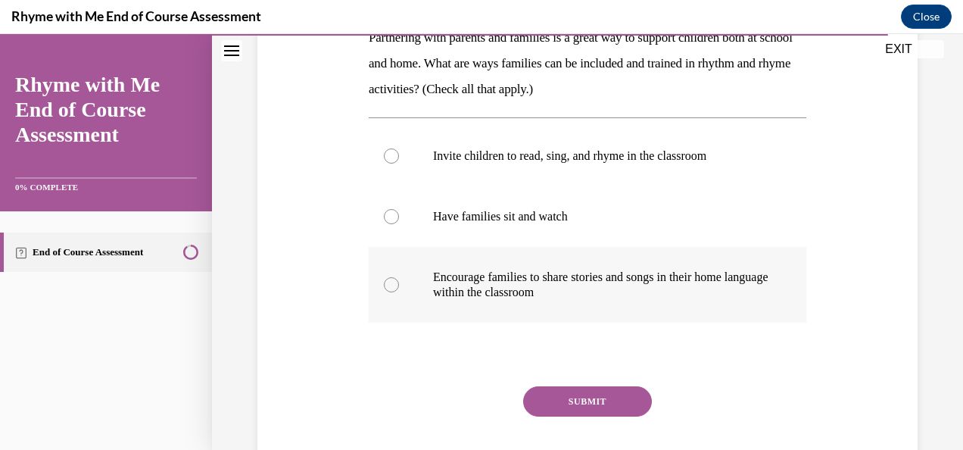
radio input "true"
click at [469, 158] on p "Invite children to read, sing, and rhyme in the classroom" at bounding box center [600, 155] width 335 height 15
click at [399, 158] on input "Invite children to read, sing, and rhyme in the classroom" at bounding box center [391, 155] width 15 height 15
radio input "true"
click at [465, 316] on label "Encourage families to share stories and songs in their home language within the…" at bounding box center [587, 285] width 437 height 76
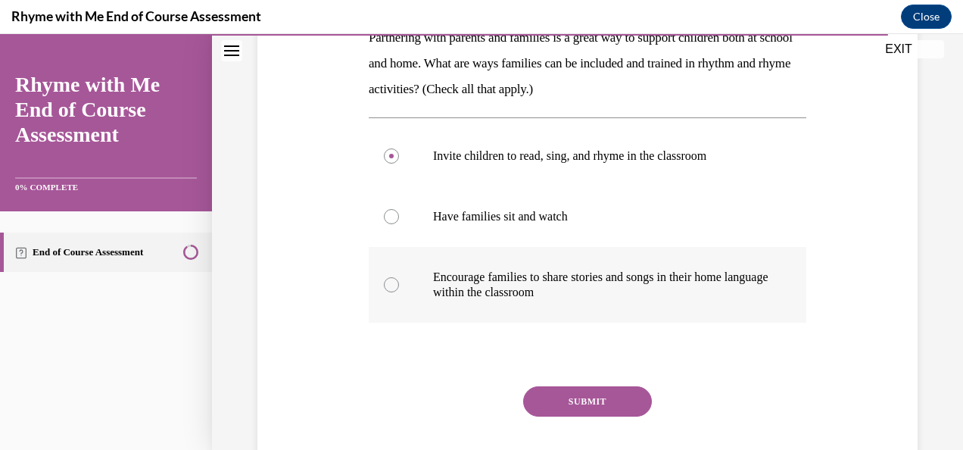
click at [399, 292] on input "Encourage families to share stories and songs in their home language within the…" at bounding box center [391, 284] width 15 height 15
radio input "true"
click at [571, 404] on button "SUBMIT" at bounding box center [587, 401] width 129 height 30
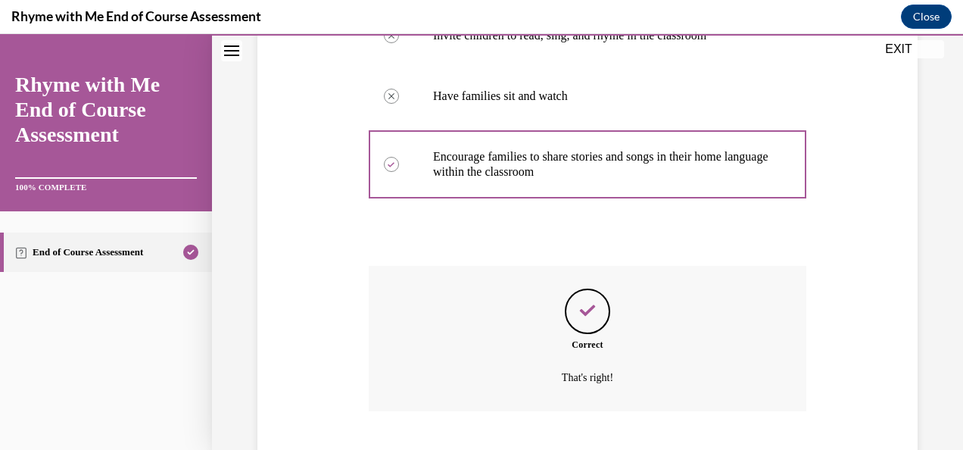
scroll to position [476, 0]
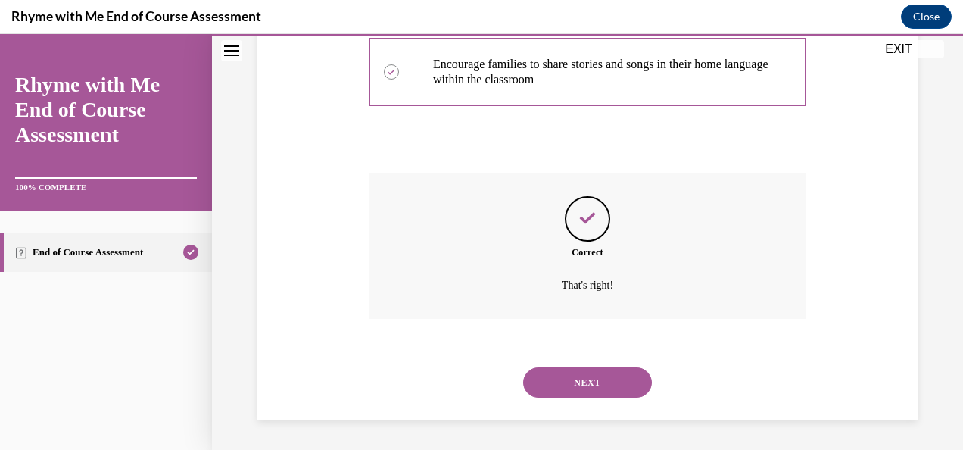
click at [581, 379] on button "NEXT" at bounding box center [587, 382] width 129 height 30
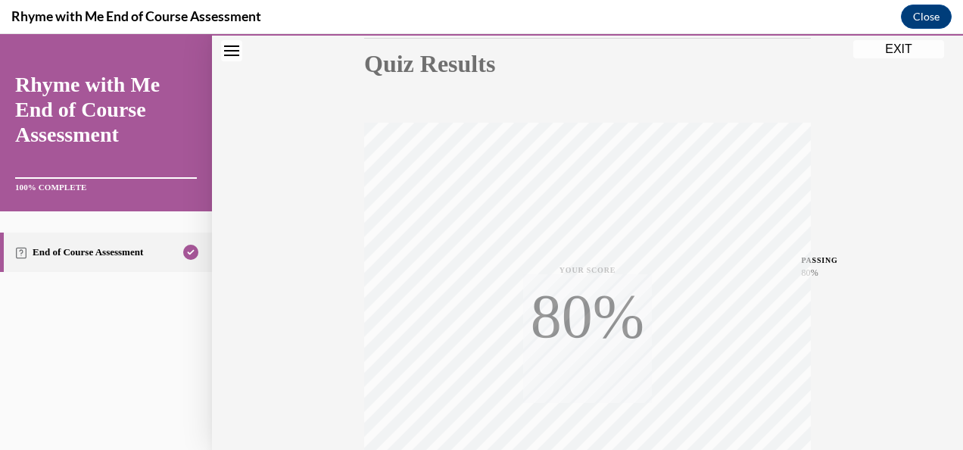
scroll to position [360, 0]
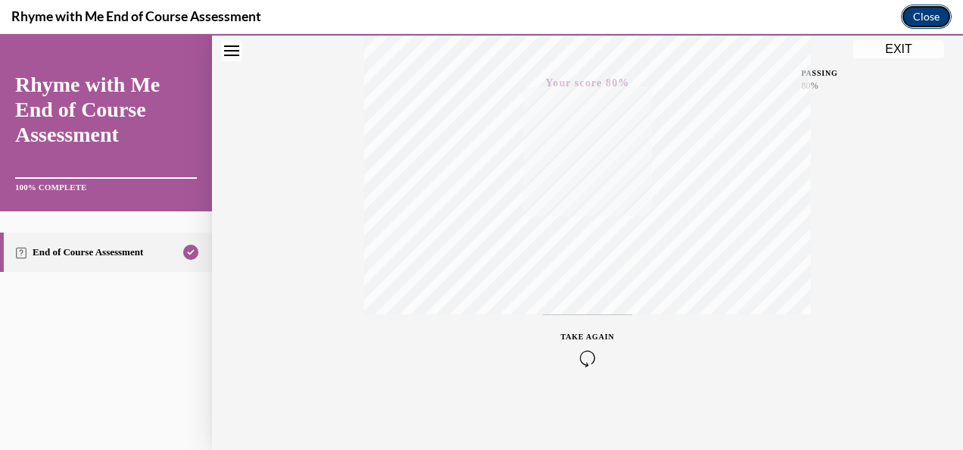
click at [928, 16] on button "Close" at bounding box center [926, 17] width 51 height 24
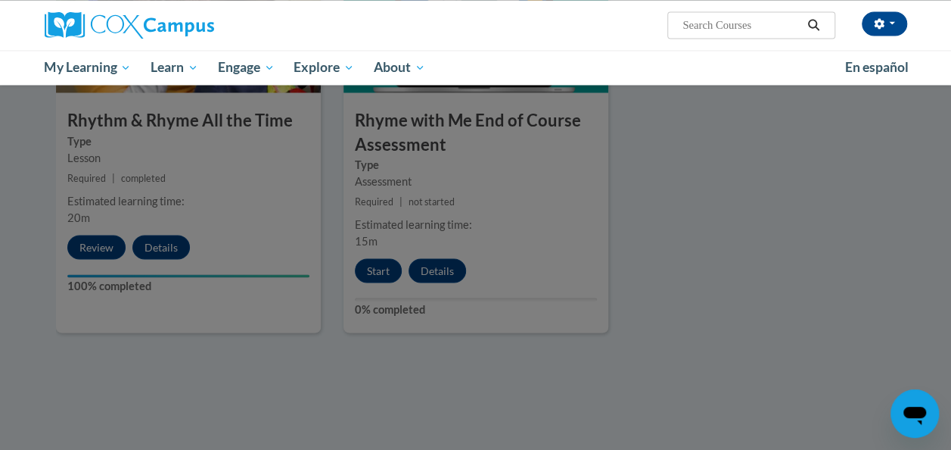
click at [643, 217] on div at bounding box center [475, 225] width 951 height 450
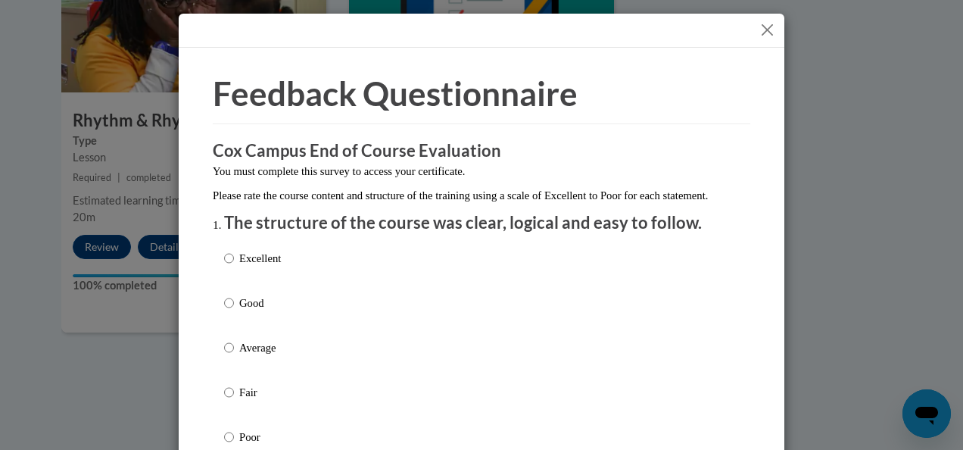
scroll to position [130, 0]
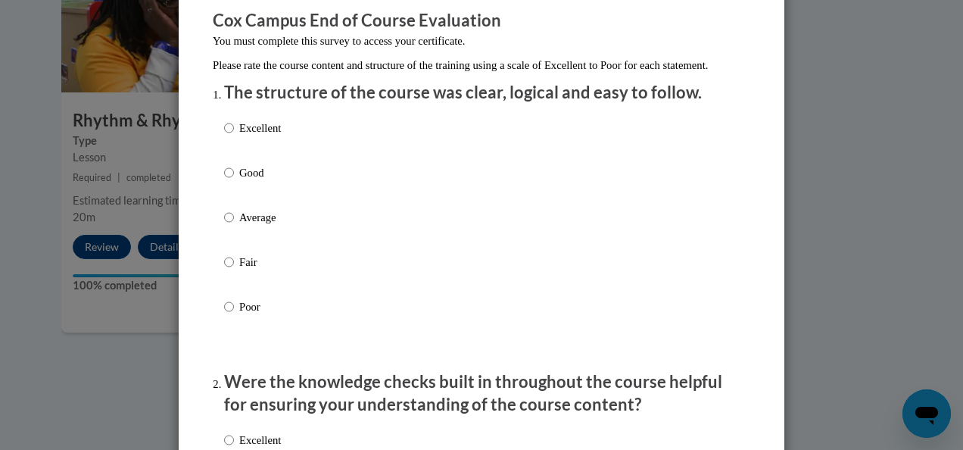
click at [304, 179] on div "Excellent Good Average Fair Poor" at bounding box center [481, 235] width 515 height 247
click at [268, 179] on div "Excellent Good Average Fair Poor" at bounding box center [252, 228] width 57 height 235
click at [239, 180] on p "Good" at bounding box center [260, 171] width 42 height 17
click at [233, 180] on input "Good" at bounding box center [229, 171] width 10 height 17
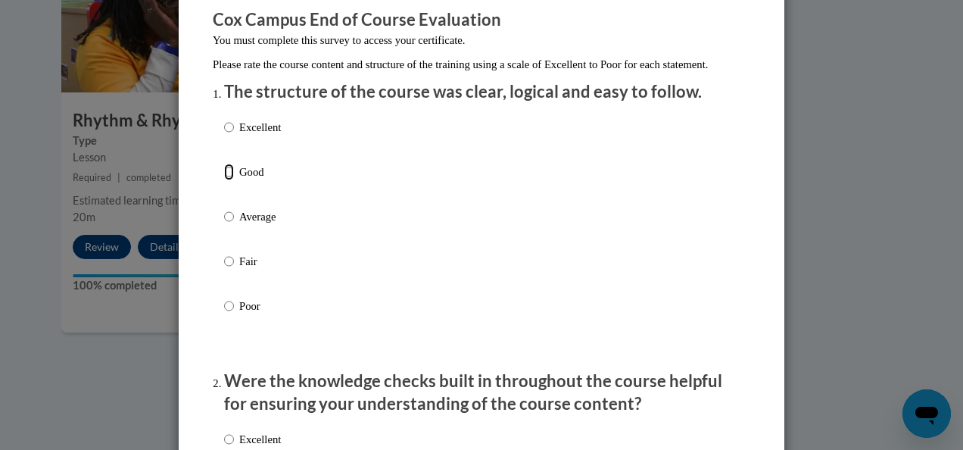
radio input "true"
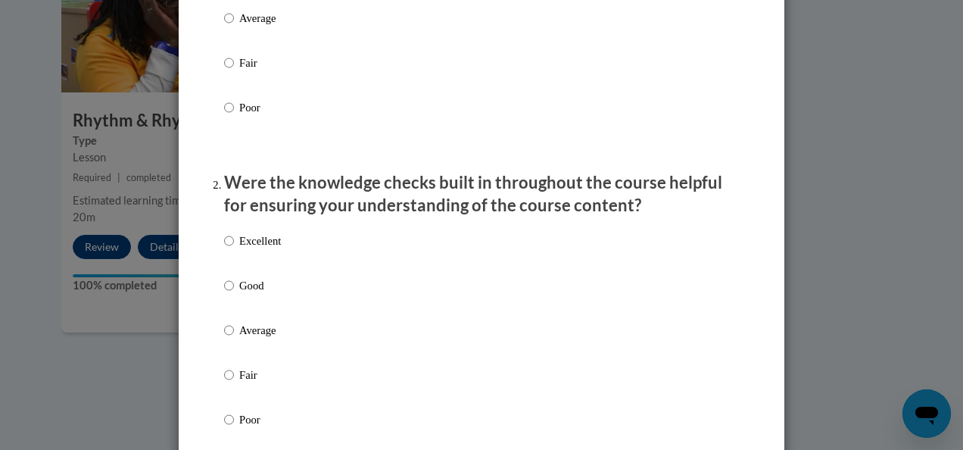
scroll to position [334, 0]
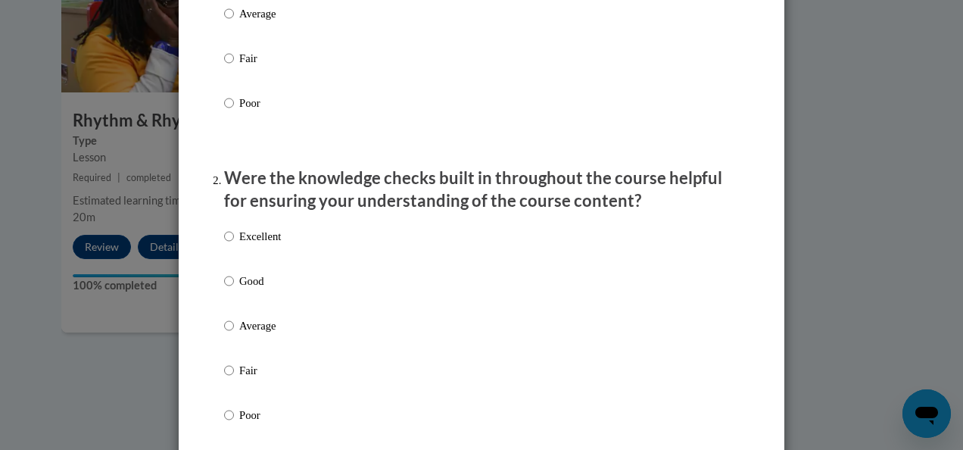
click at [254, 289] on p "Good" at bounding box center [260, 280] width 42 height 17
click at [234, 289] on input "Good" at bounding box center [229, 280] width 10 height 17
radio input "true"
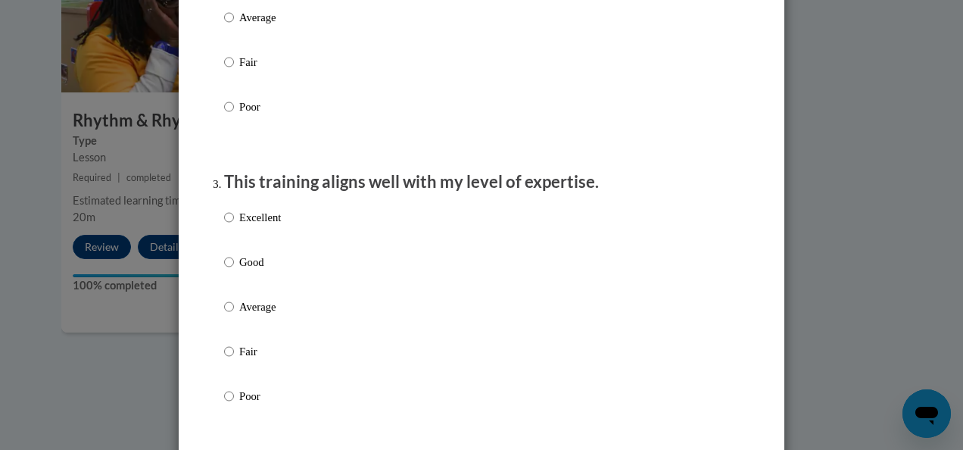
scroll to position [643, 0]
click at [239, 269] on p "Good" at bounding box center [260, 260] width 42 height 17
click at [234, 269] on input "Good" at bounding box center [229, 260] width 10 height 17
radio input "true"
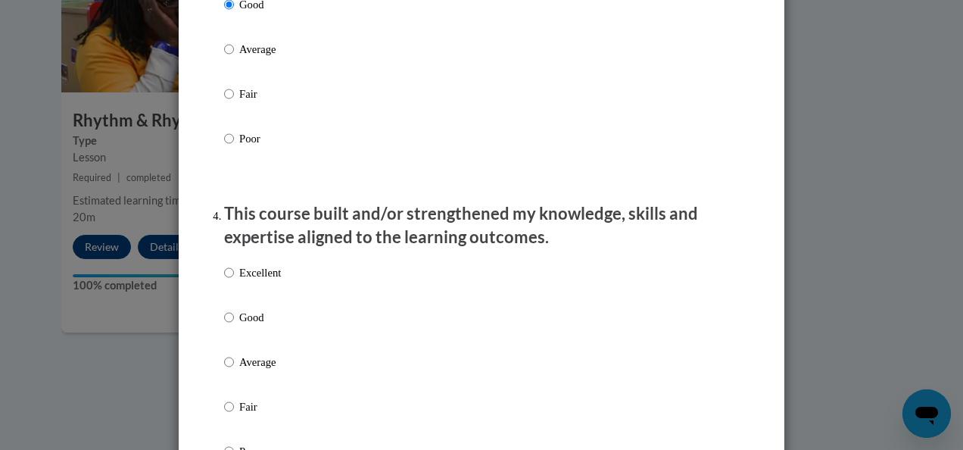
click at [238, 305] on label "Excellent" at bounding box center [252, 284] width 57 height 41
click at [234, 281] on input "Excellent" at bounding box center [229, 272] width 10 height 17
radio input "true"
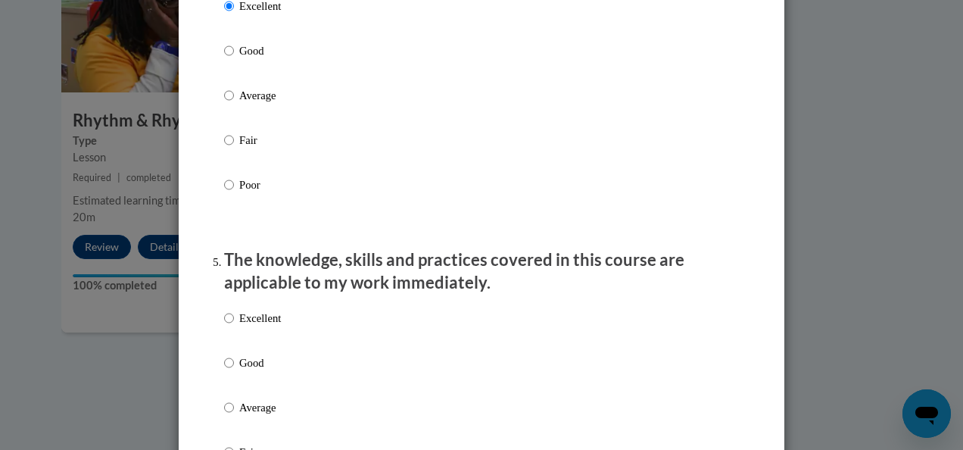
click at [244, 369] on p "Good" at bounding box center [260, 362] width 42 height 17
click at [234, 369] on input "Good" at bounding box center [229, 362] width 10 height 17
radio input "true"
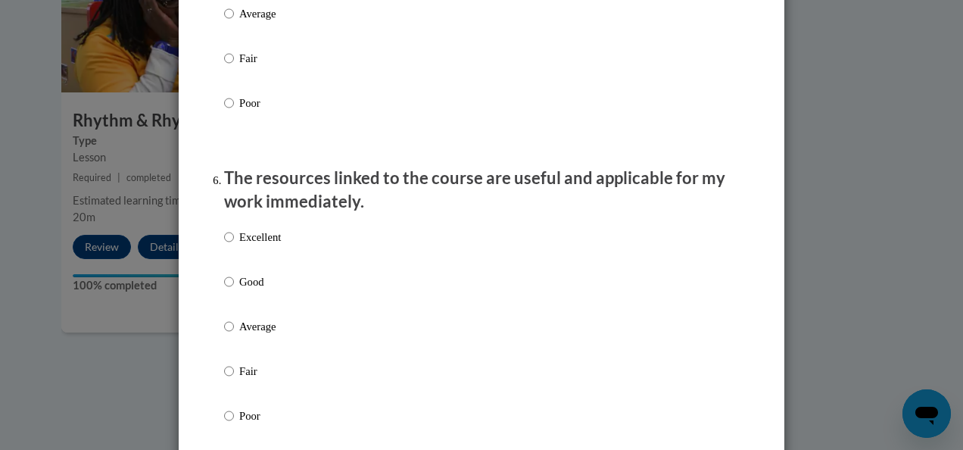
click at [244, 290] on p "Good" at bounding box center [260, 281] width 42 height 17
click at [234, 290] on input "Good" at bounding box center [229, 281] width 10 height 17
radio input "true"
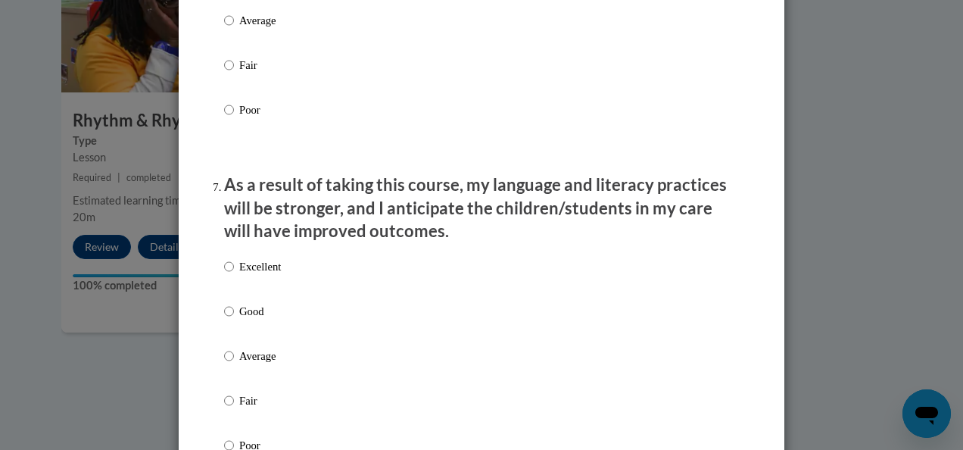
click at [242, 319] on p "Good" at bounding box center [260, 311] width 42 height 17
click at [234, 319] on input "Good" at bounding box center [229, 311] width 10 height 17
radio input "true"
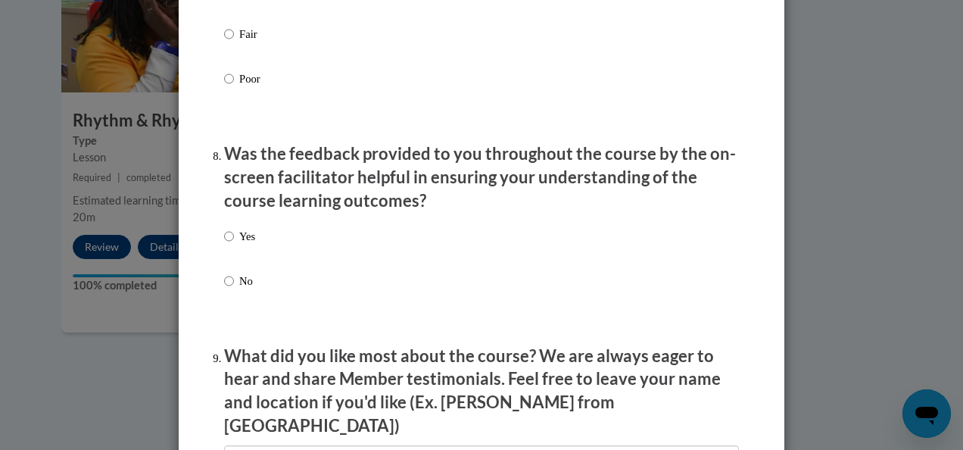
scroll to position [2247, 0]
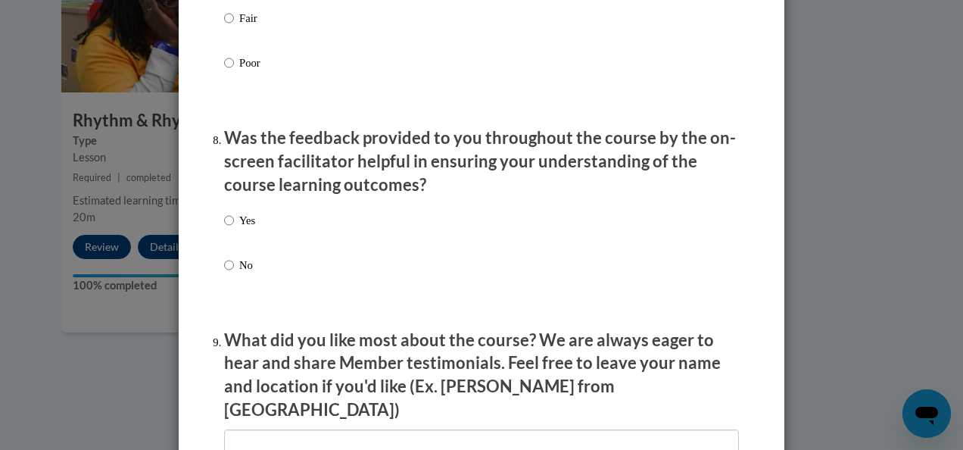
click at [238, 265] on div "Yes No" at bounding box center [239, 254] width 31 height 101
click at [240, 251] on label "Yes" at bounding box center [239, 232] width 31 height 41
click at [234, 229] on input "Yes" at bounding box center [229, 220] width 10 height 17
radio input "true"
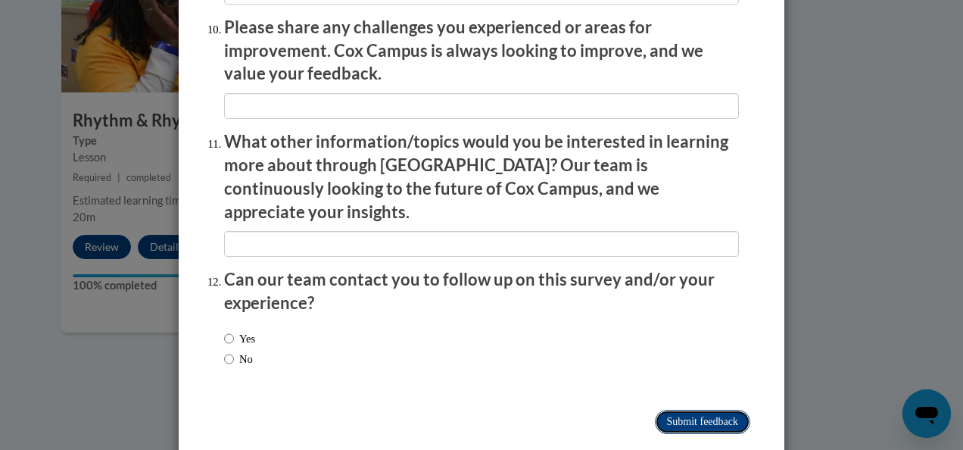
click at [687, 409] on input "Submit feedback" at bounding box center [702, 421] width 95 height 24
click at [687, 409] on input "Submitting" at bounding box center [702, 421] width 95 height 24
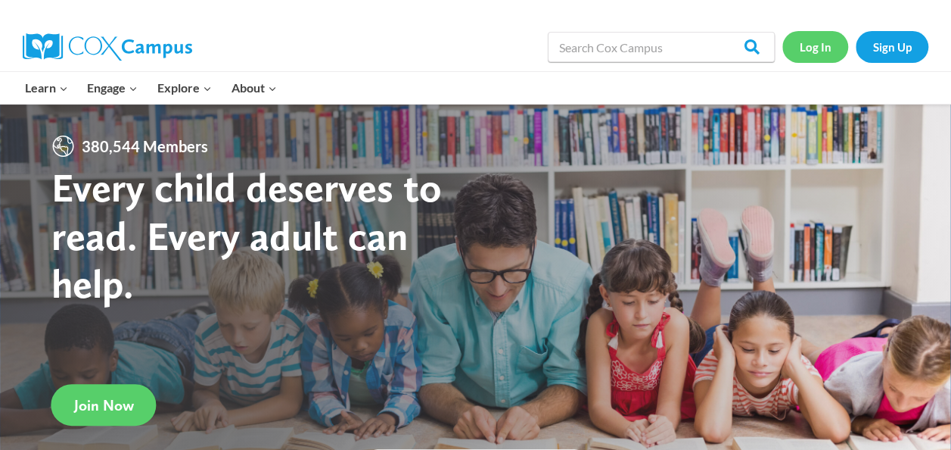
click at [819, 47] on link "Log In" at bounding box center [816, 46] width 66 height 31
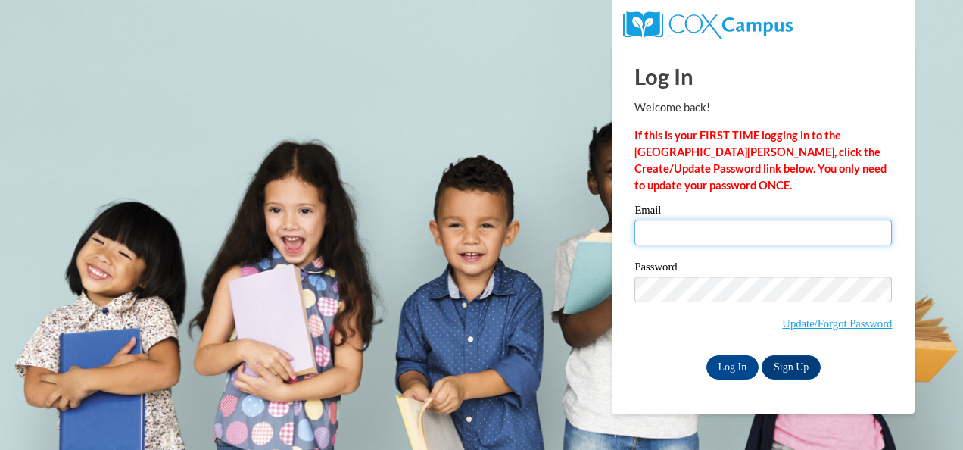
click at [764, 223] on input "Email" at bounding box center [762, 232] width 257 height 26
type input "[EMAIL_ADDRESS][DOMAIN_NAME]"
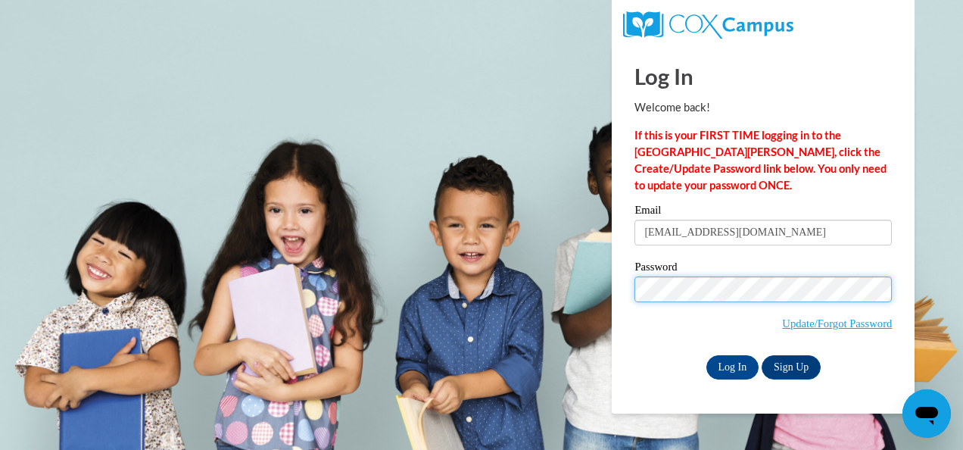
click at [706, 355] on input "Log In" at bounding box center [732, 367] width 53 height 24
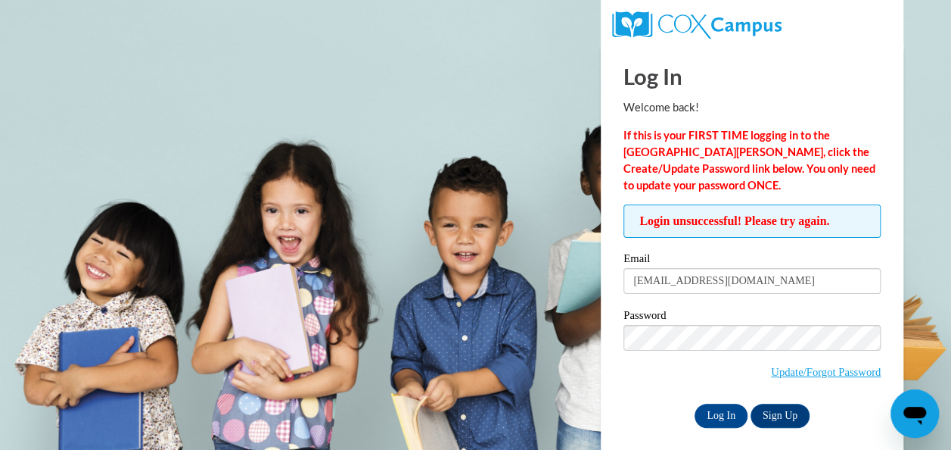
click at [725, 318] on label "Password" at bounding box center [752, 317] width 257 height 15
click at [713, 419] on input "Log In" at bounding box center [721, 415] width 53 height 24
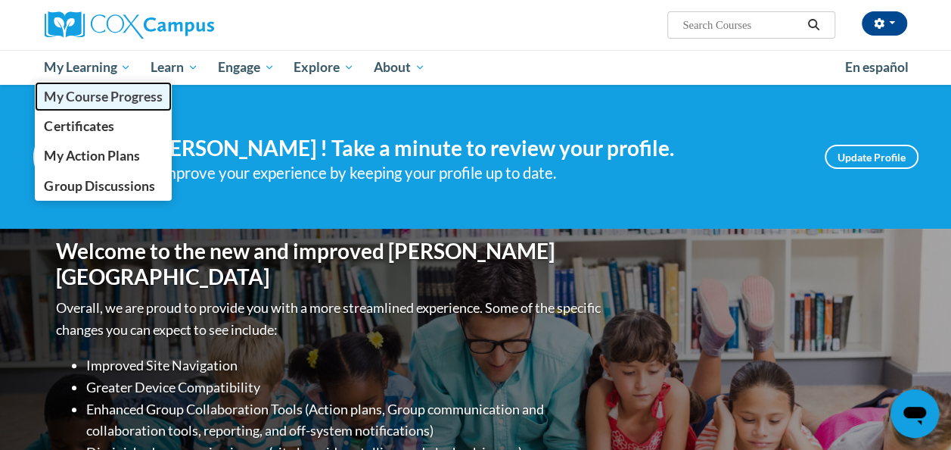
click at [77, 98] on span "My Course Progress" at bounding box center [103, 97] width 118 height 16
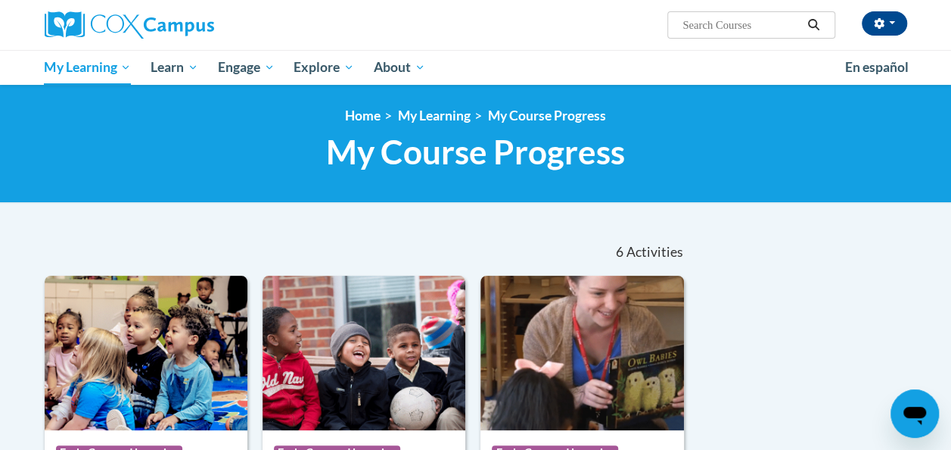
click at [737, 32] on input "Search..." at bounding box center [741, 25] width 121 height 18
type input "child developmnt"
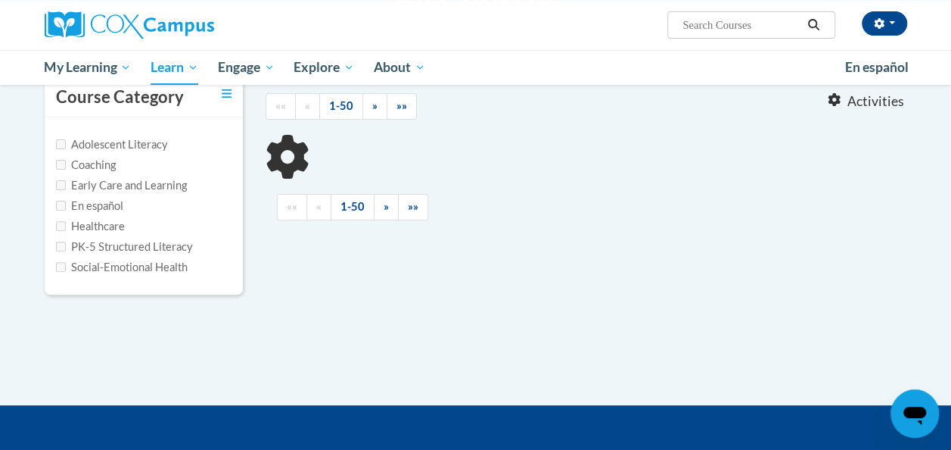
scroll to position [163, 0]
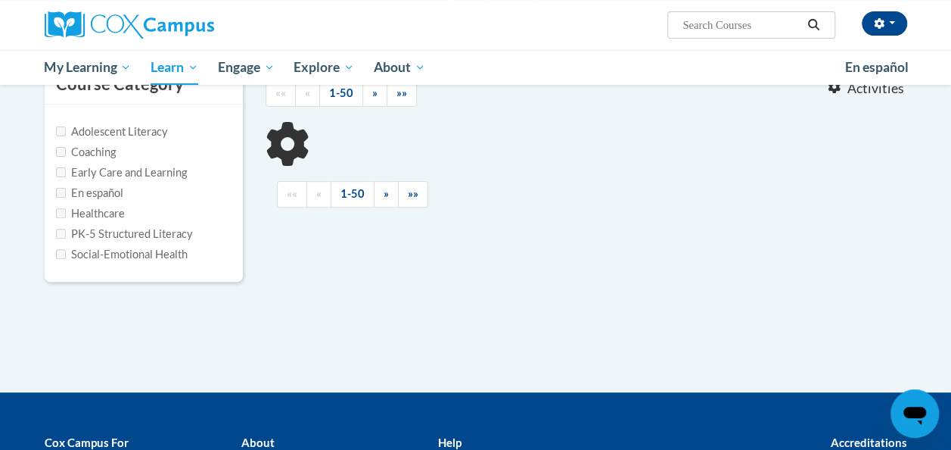
type input "child developmnt"
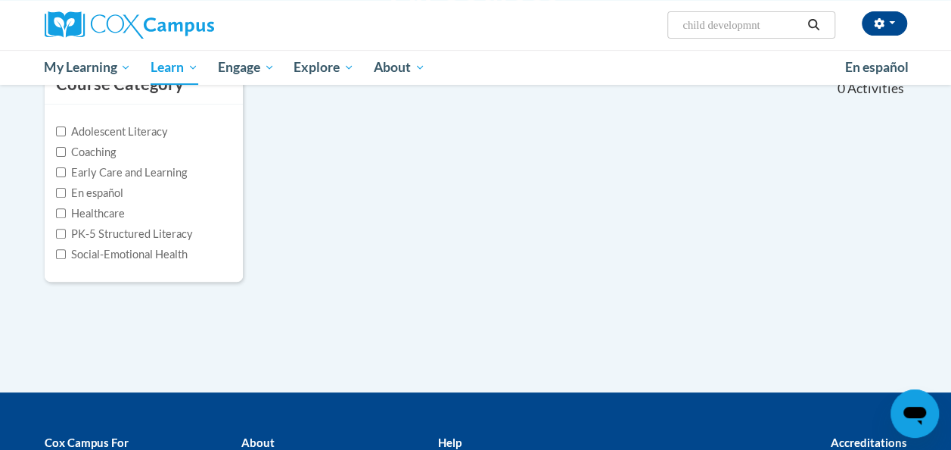
scroll to position [146, 0]
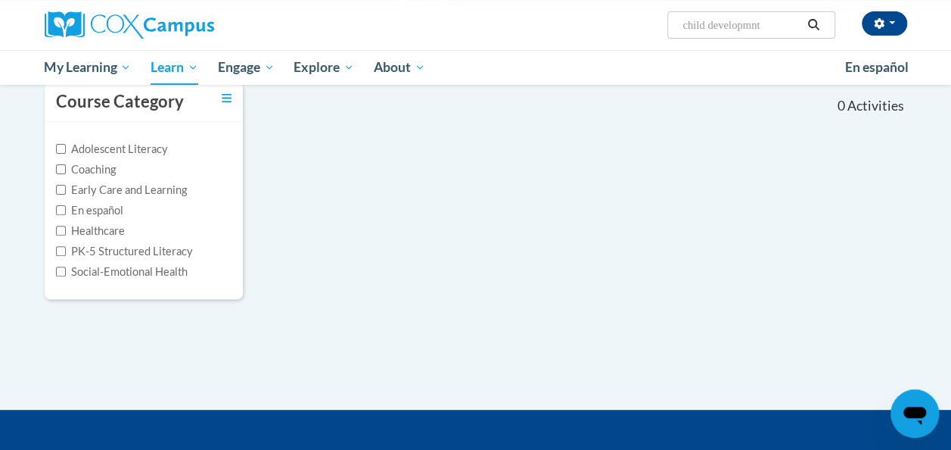
click at [89, 276] on label "Social-Emotional Health" at bounding box center [122, 271] width 132 height 17
click at [66, 276] on input "Social-Emotional Health" at bounding box center [61, 271] width 10 height 10
checkbox input "true"
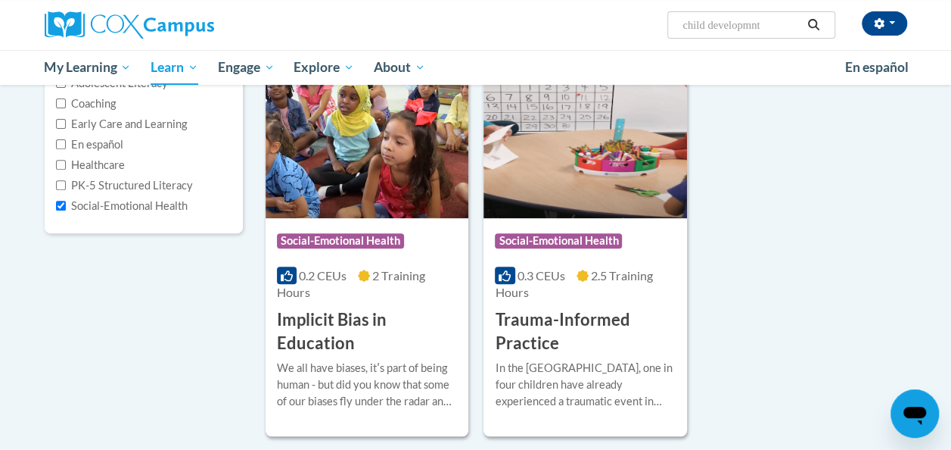
scroll to position [211, 0]
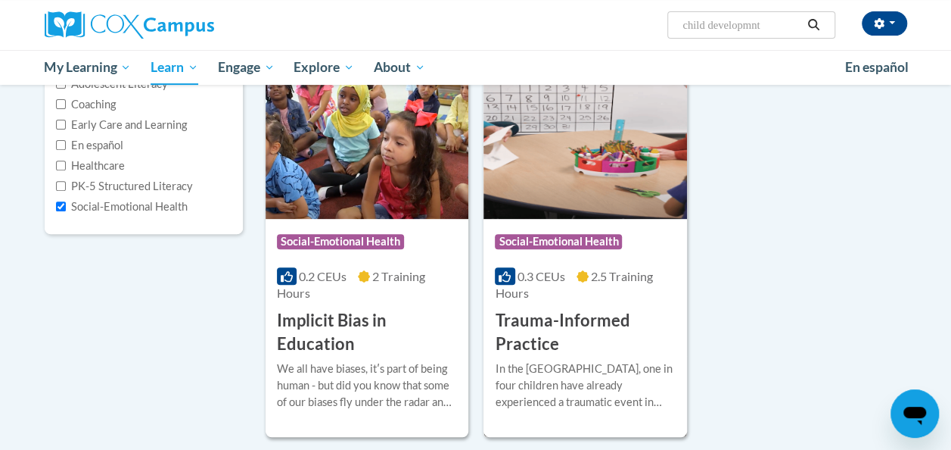
click at [564, 173] on img at bounding box center [585, 141] width 203 height 154
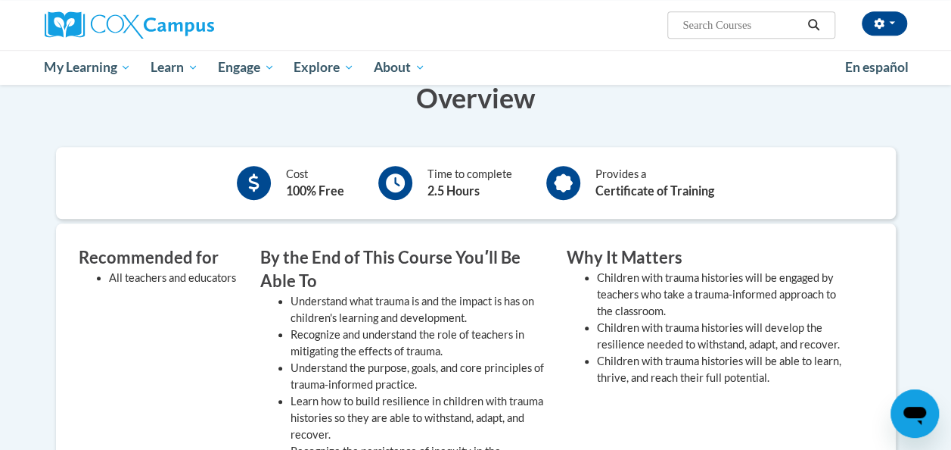
scroll to position [159, 0]
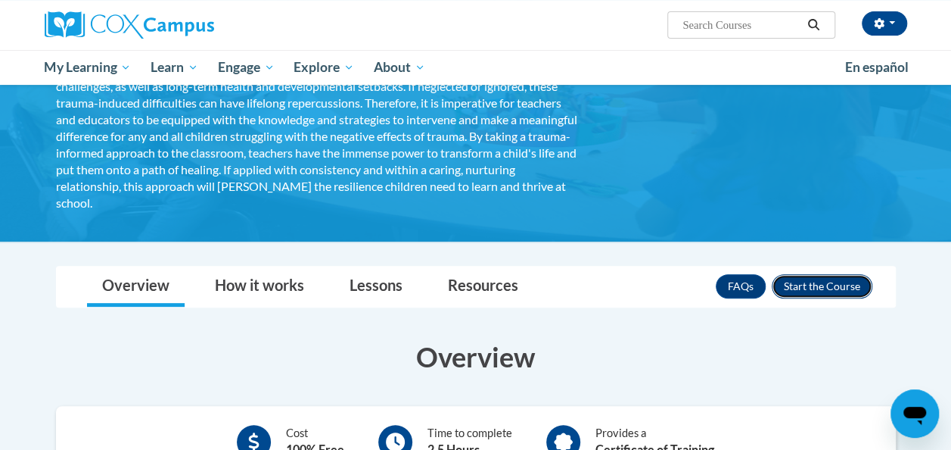
click at [834, 289] on button "Enroll" at bounding box center [822, 286] width 101 height 24
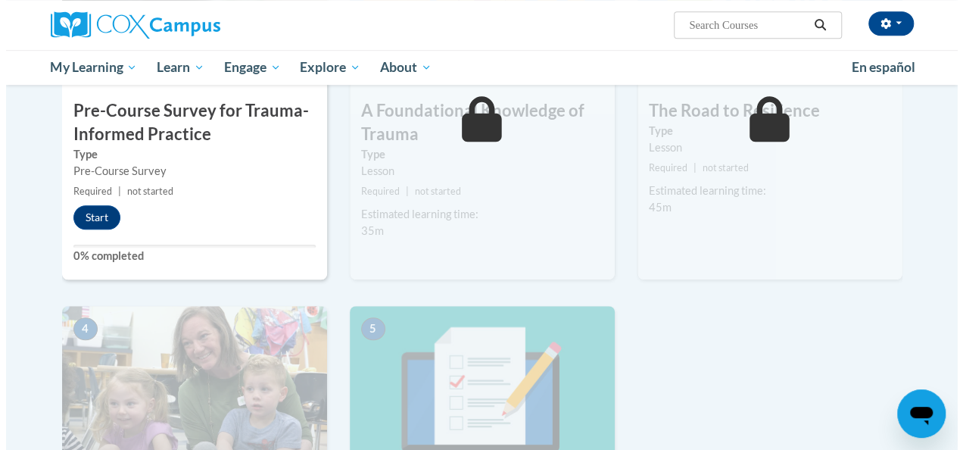
scroll to position [463, 0]
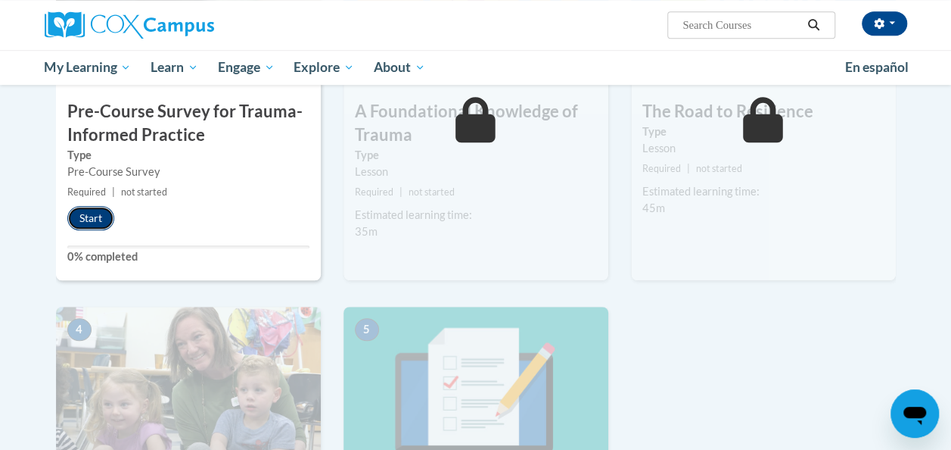
click at [81, 210] on button "Start" at bounding box center [90, 218] width 47 height 24
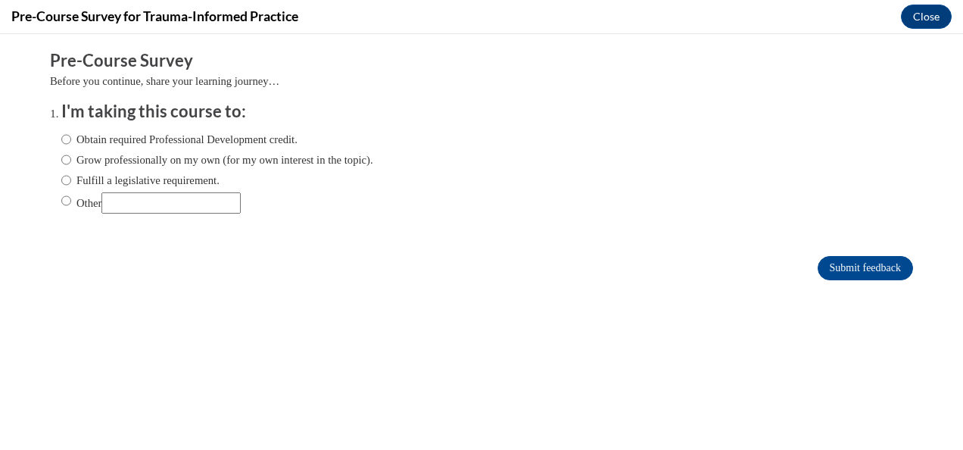
scroll to position [0, 0]
click at [68, 137] on label "Obtain required Professional Development credit." at bounding box center [179, 139] width 236 height 17
click at [68, 137] on input "Obtain required Professional Development credit." at bounding box center [66, 139] width 10 height 17
radio input "true"
click at [855, 256] on input "Submit feedback" at bounding box center [864, 268] width 95 height 24
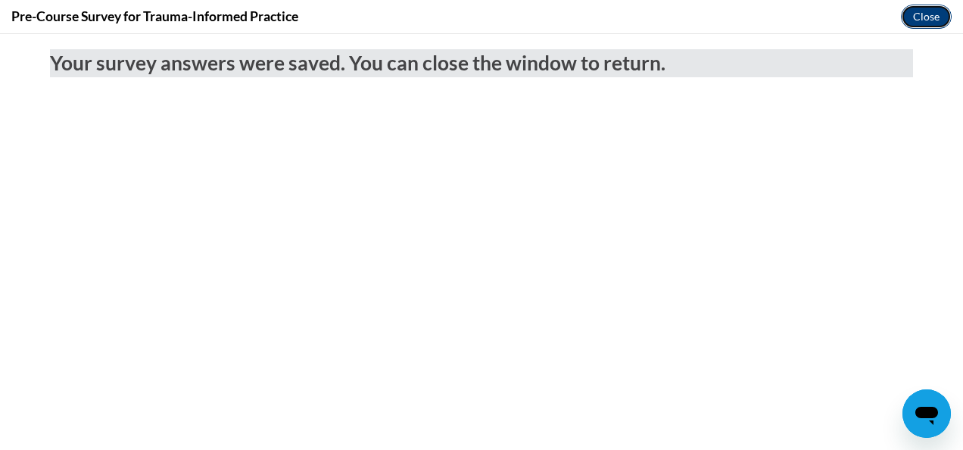
click at [936, 27] on button "Close" at bounding box center [926, 17] width 51 height 24
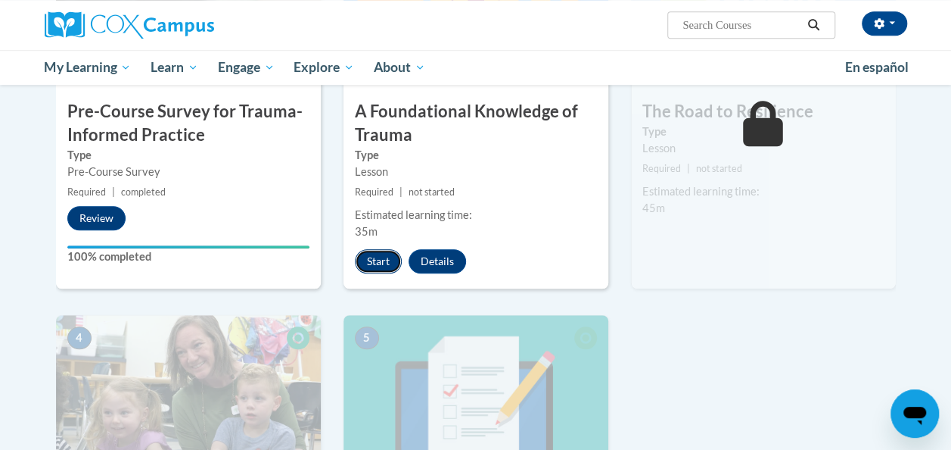
click at [375, 262] on button "Start" at bounding box center [378, 261] width 47 height 24
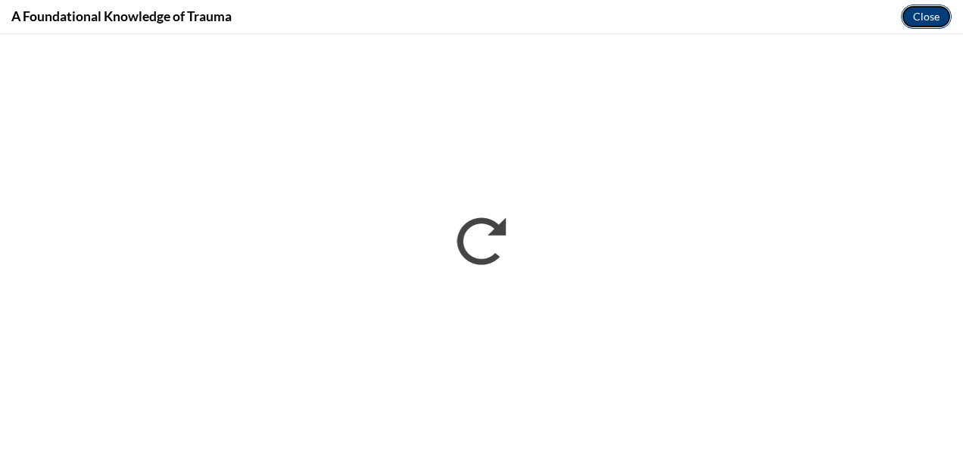
click at [929, 15] on button "Close" at bounding box center [926, 17] width 51 height 24
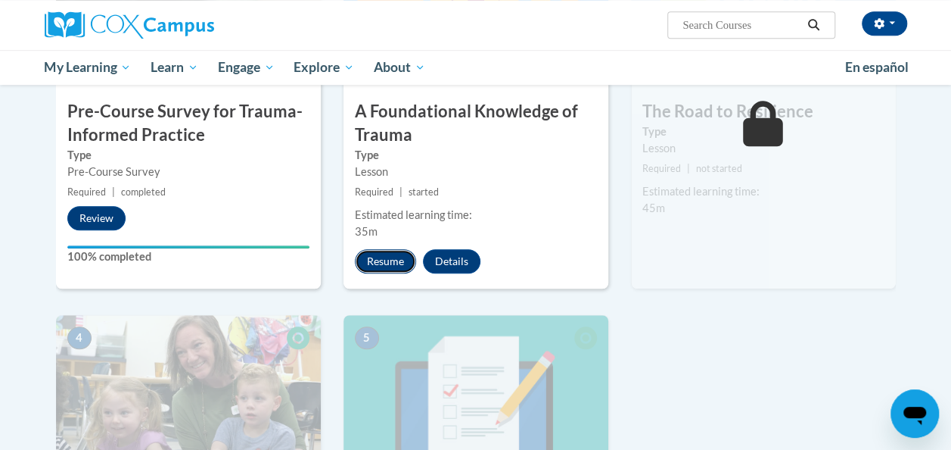
click at [373, 263] on button "Resume" at bounding box center [385, 261] width 61 height 24
